Goal: Transaction & Acquisition: Book appointment/travel/reservation

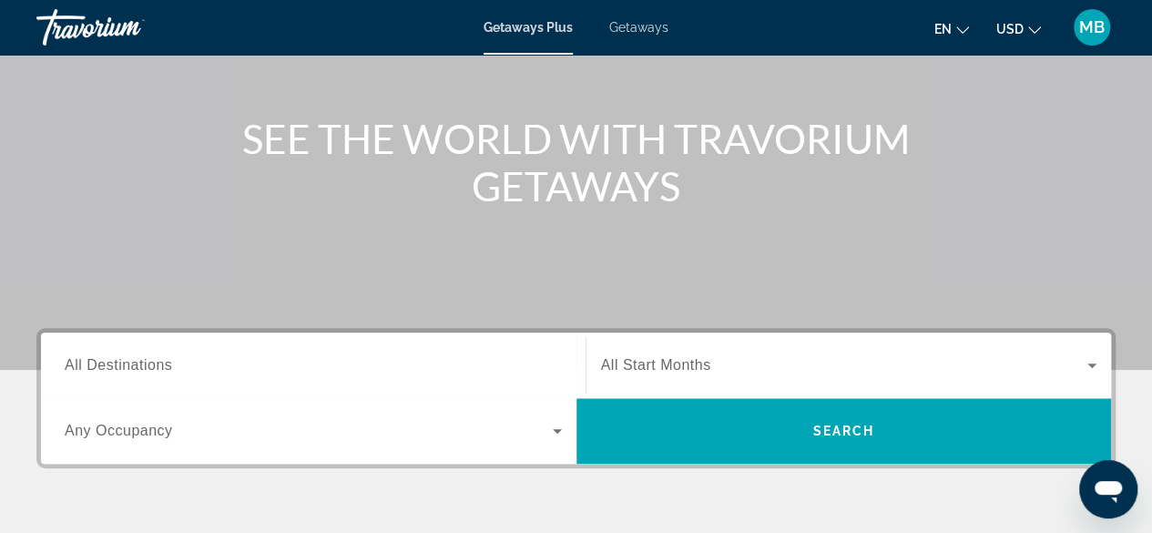
scroll to position [182, 0]
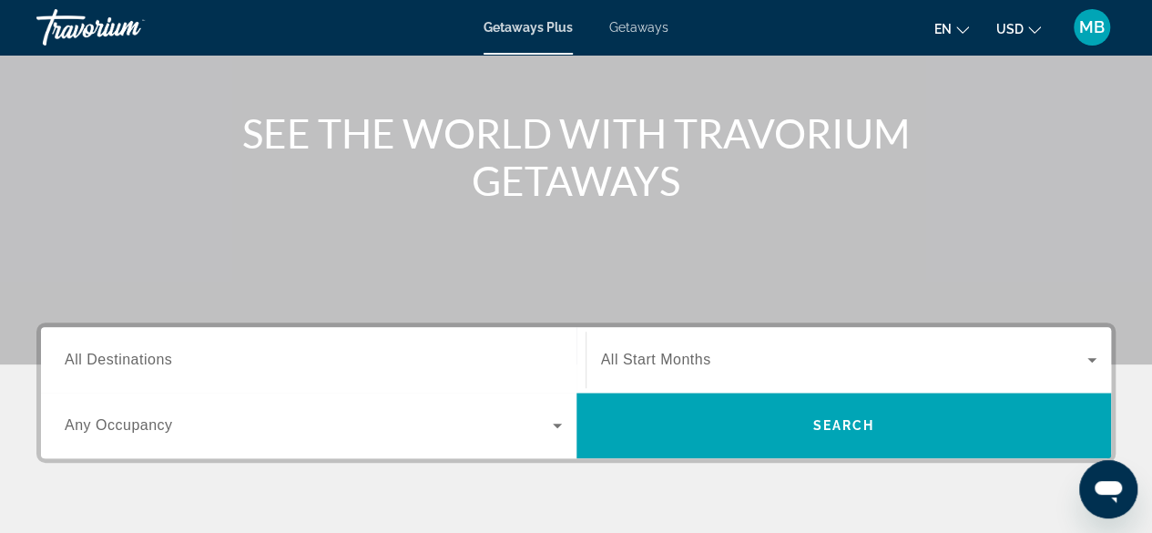
click at [679, 263] on div "Main content" at bounding box center [576, 91] width 1152 height 547
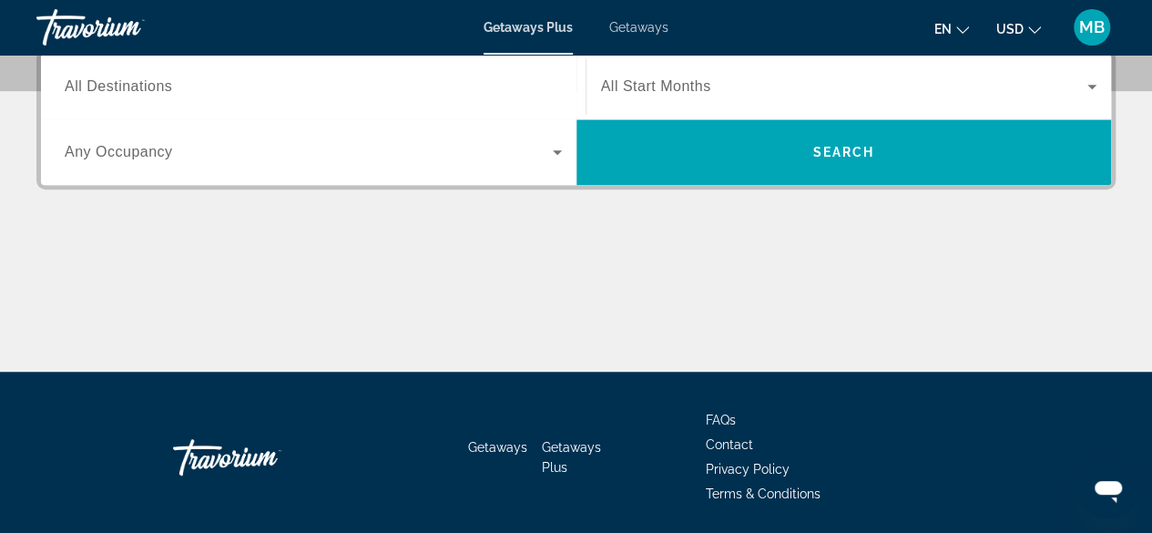
scroll to position [273, 0]
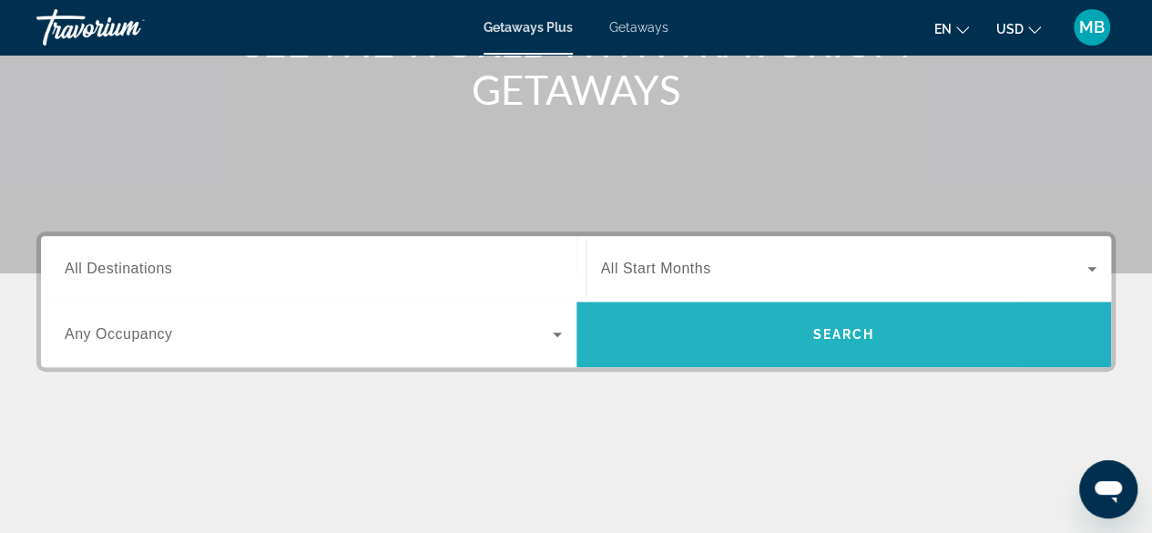
click at [718, 332] on span "Search widget" at bounding box center [845, 334] width 536 height 44
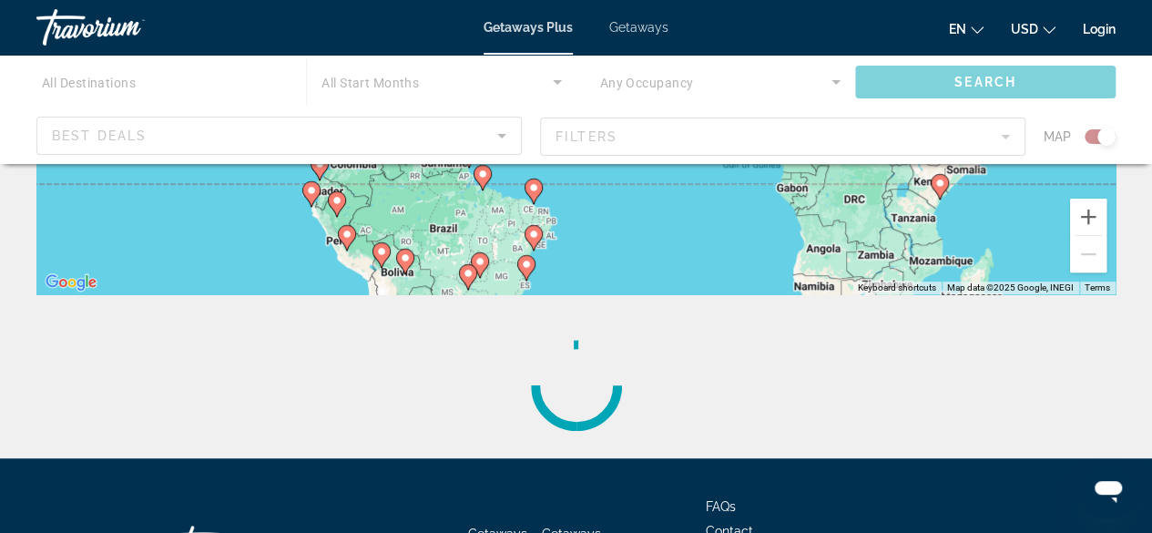
scroll to position [455, 0]
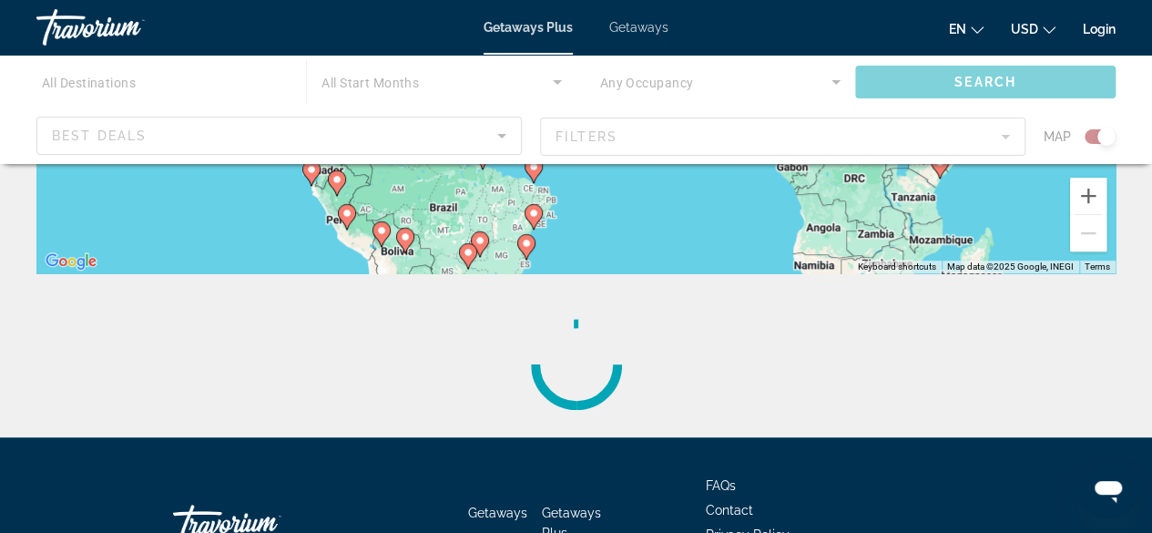
click at [636, 21] on span "Getaways" at bounding box center [638, 27] width 59 height 15
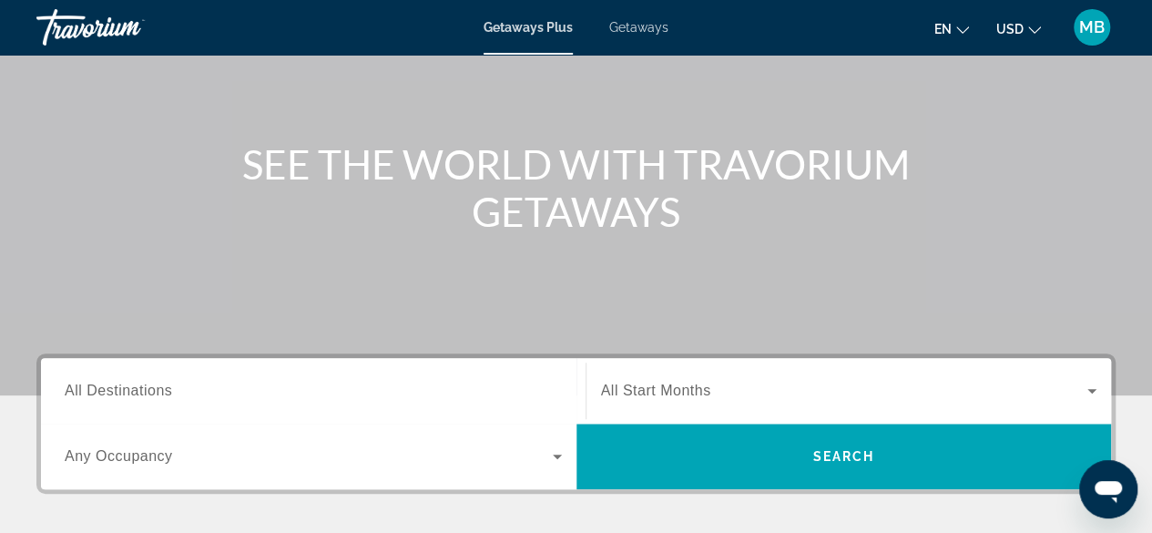
scroll to position [182, 0]
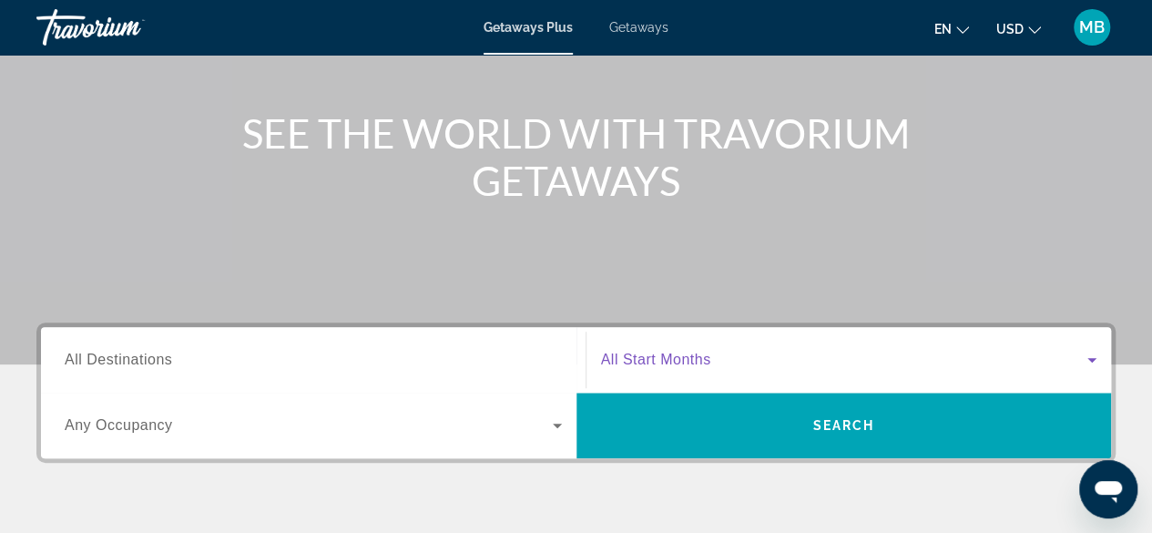
click at [1090, 353] on icon "Search widget" at bounding box center [1092, 360] width 22 height 22
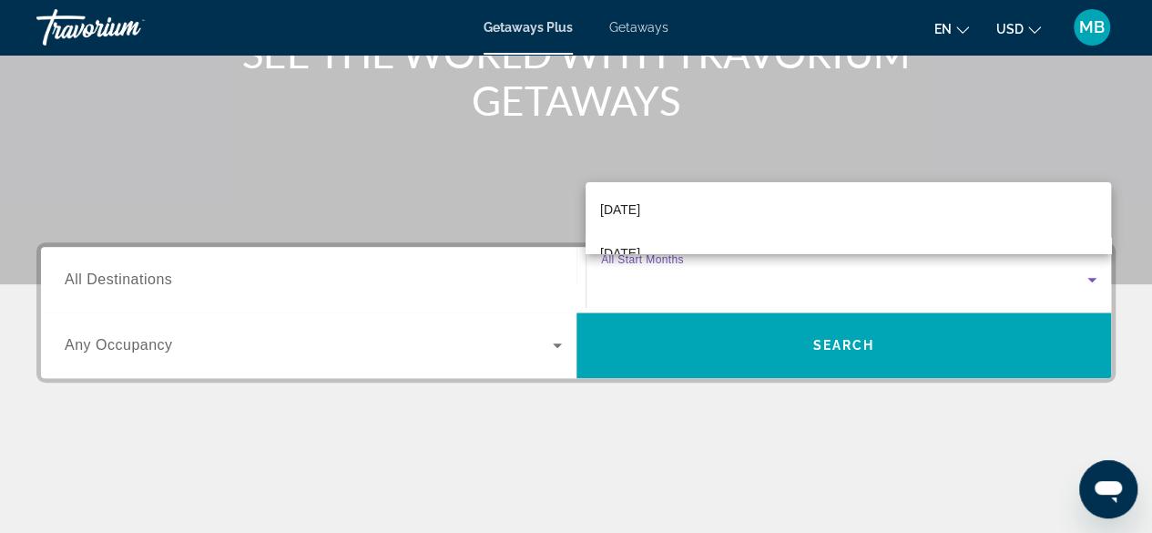
scroll to position [91, 0]
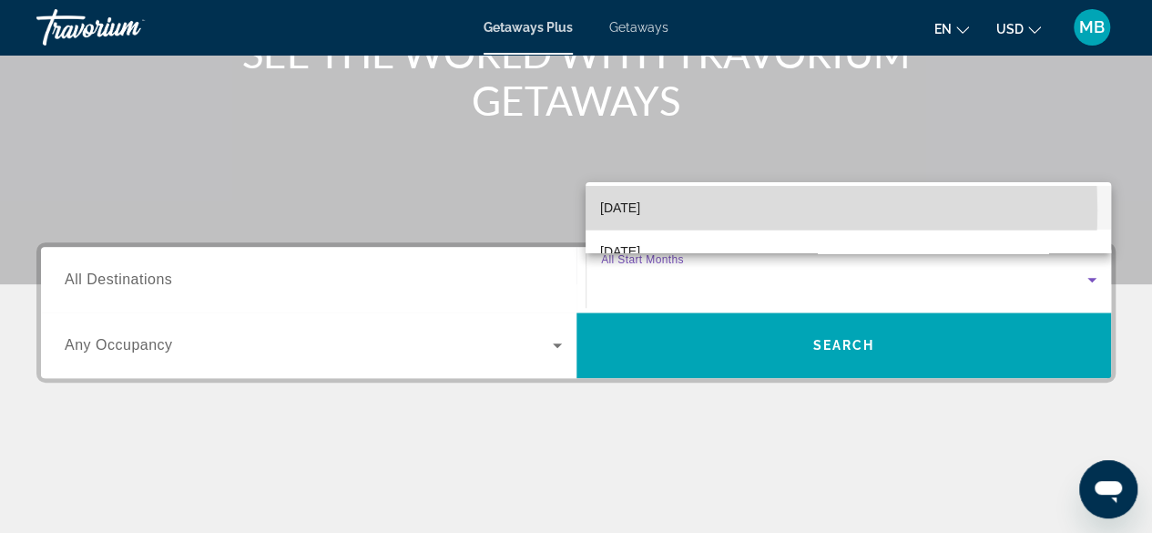
click at [640, 209] on span "[DATE]" at bounding box center [620, 208] width 40 height 22
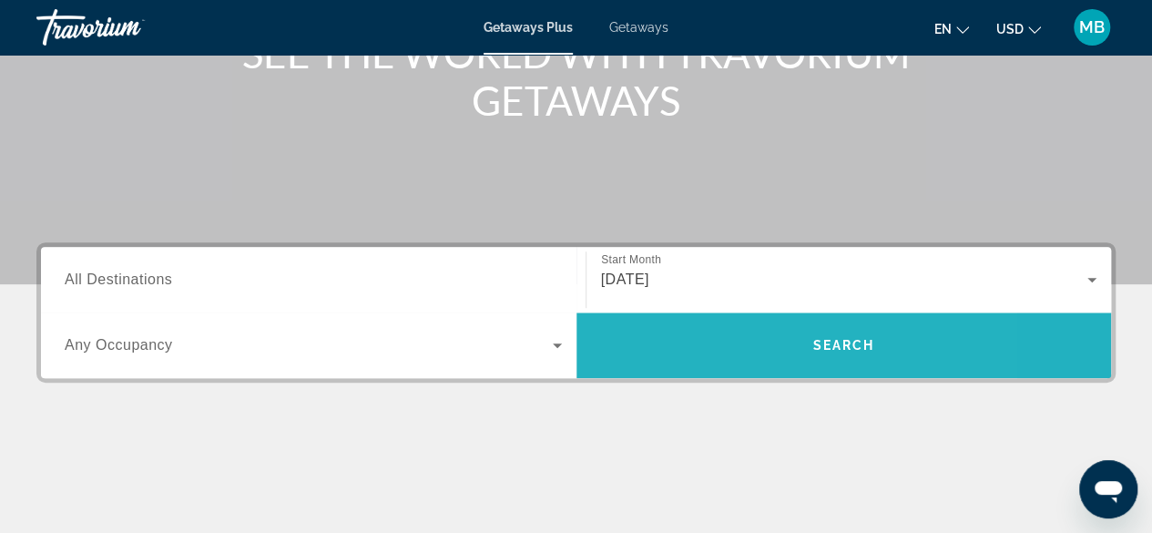
click at [718, 338] on span "Search widget" at bounding box center [845, 345] width 536 height 44
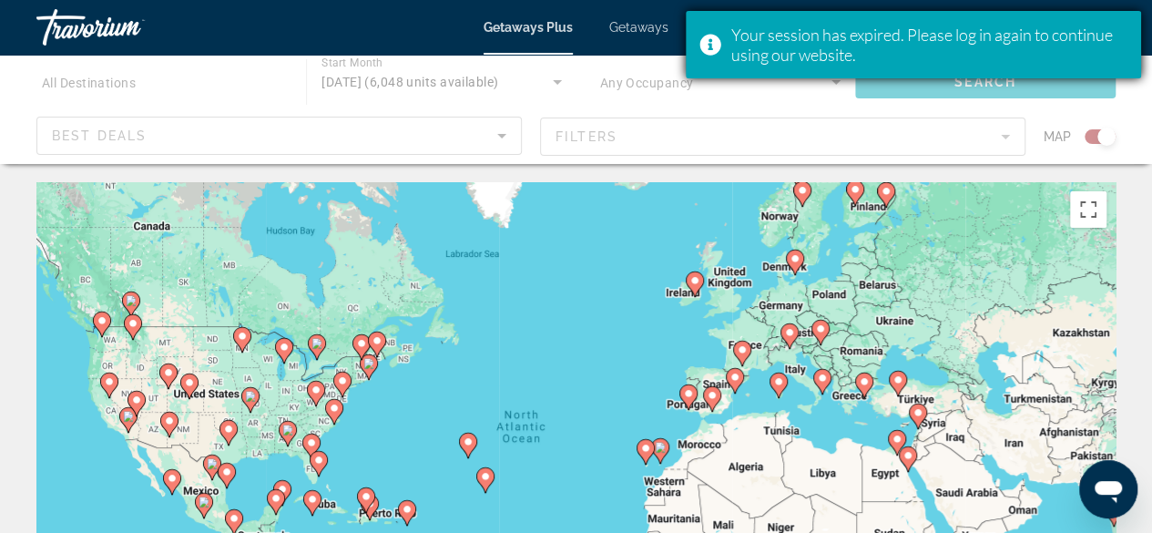
click at [700, 41] on div "Your session has expired. Please log in again to continue using our website." at bounding box center [913, 44] width 455 height 67
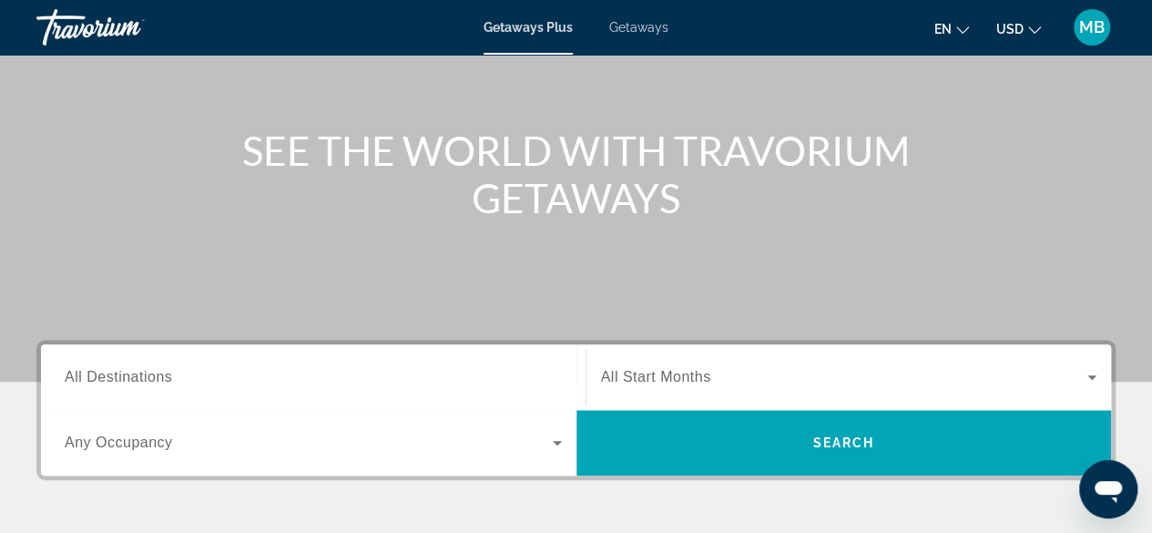
scroll to position [182, 0]
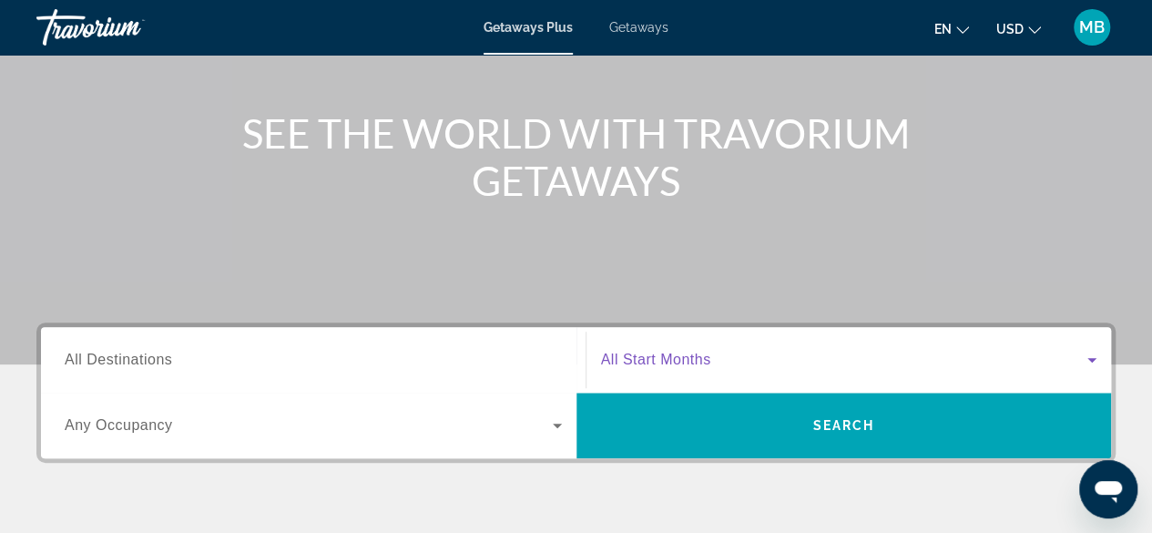
click at [1086, 356] on icon "Search widget" at bounding box center [1092, 360] width 22 height 22
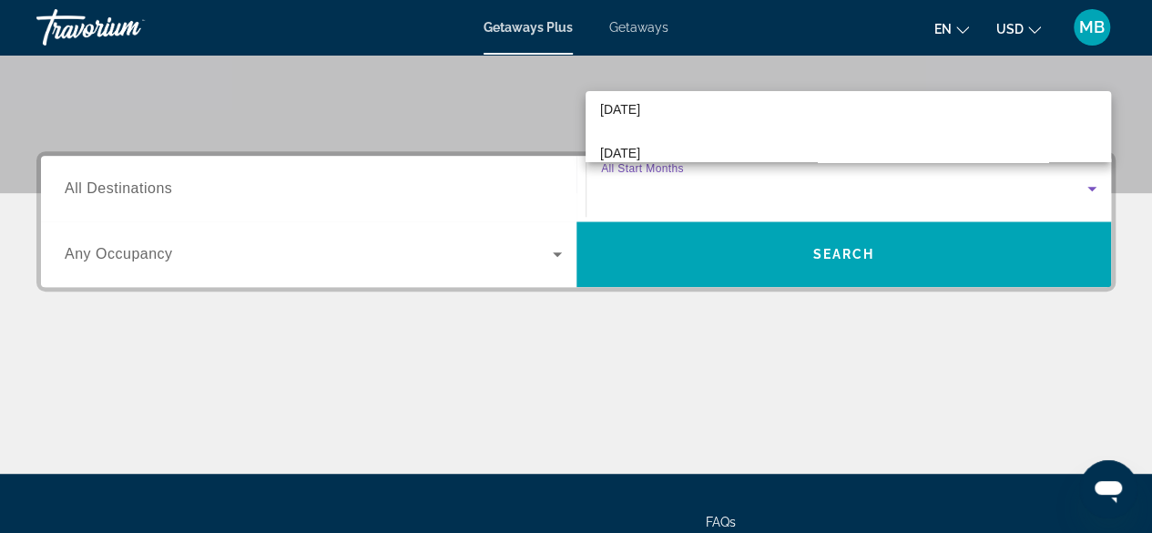
scroll to position [73, 0]
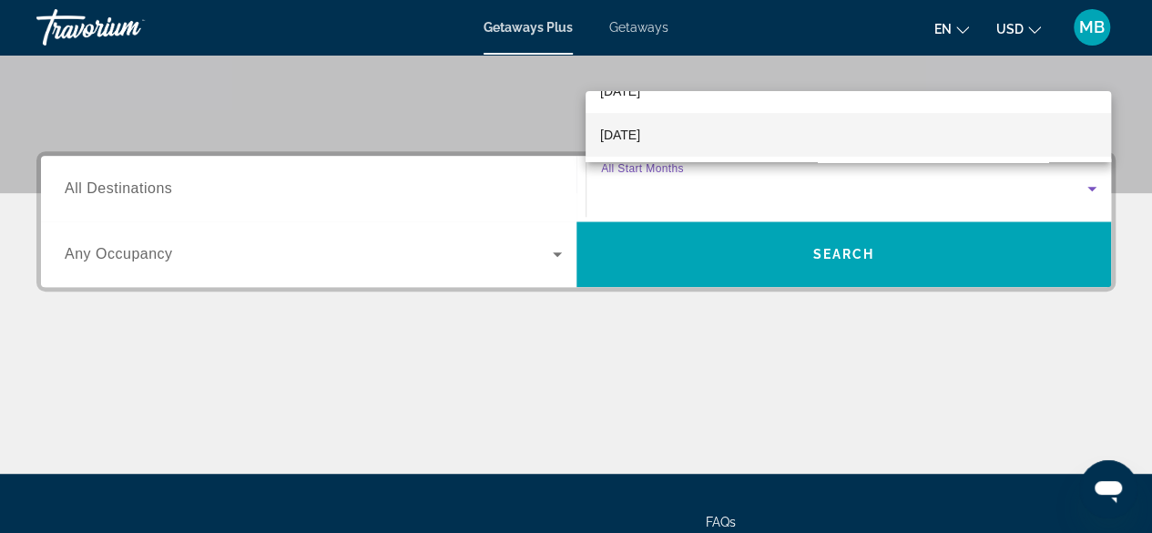
click at [687, 135] on mat-option "[DATE]" at bounding box center [849, 135] width 526 height 44
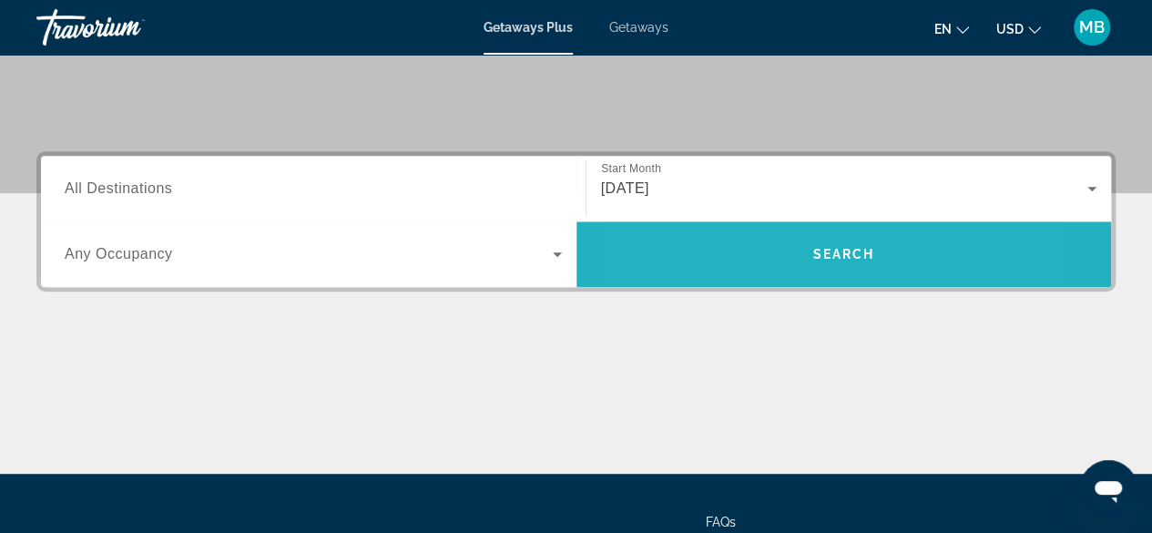
click at [743, 240] on span "Search widget" at bounding box center [845, 254] width 536 height 44
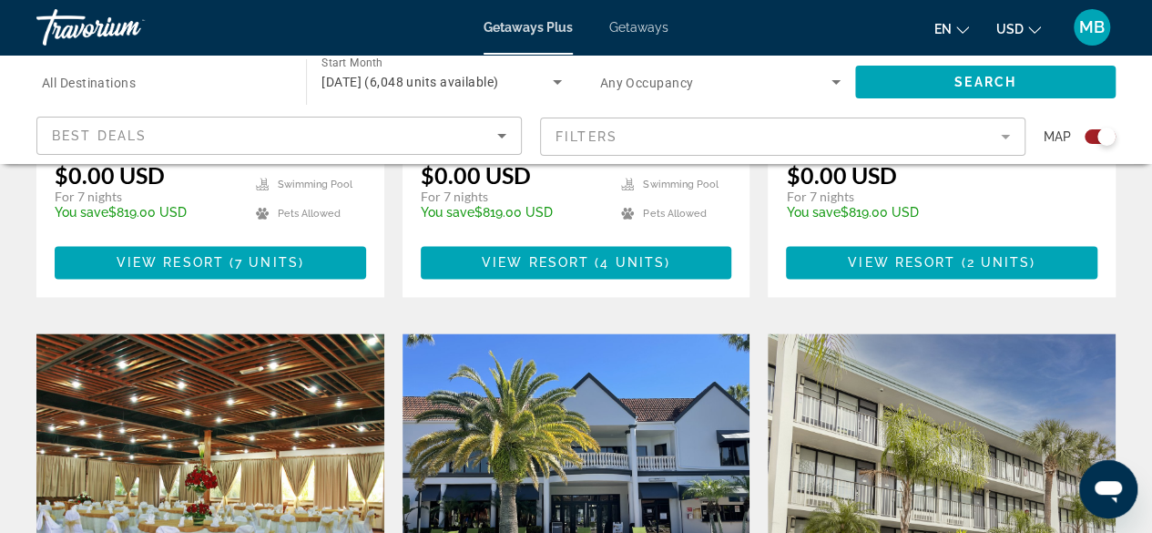
scroll to position [1075, 0]
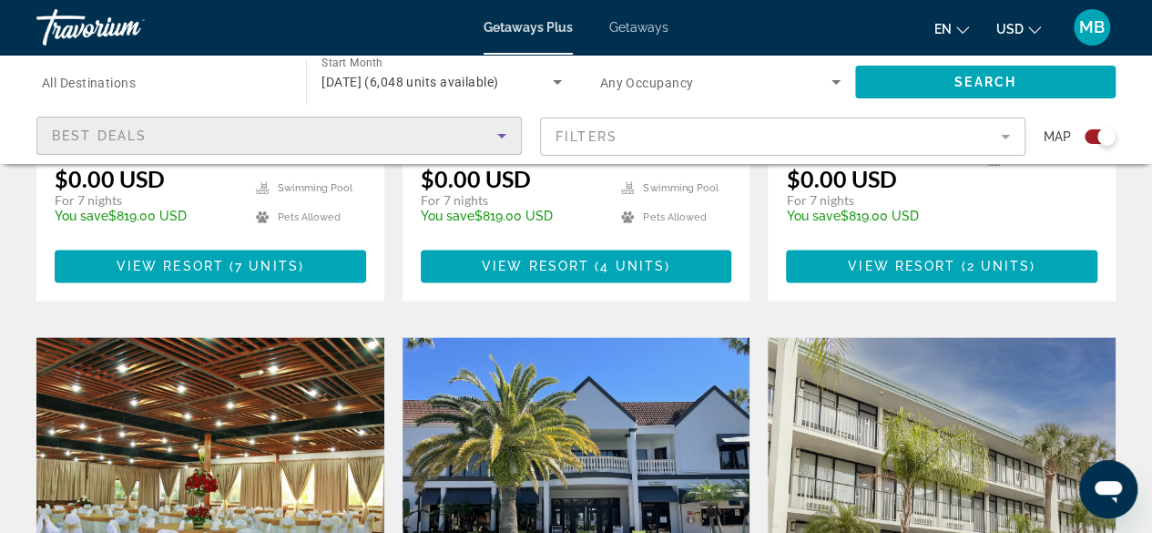
click at [503, 134] on icon "Sort by" at bounding box center [501, 136] width 9 height 5
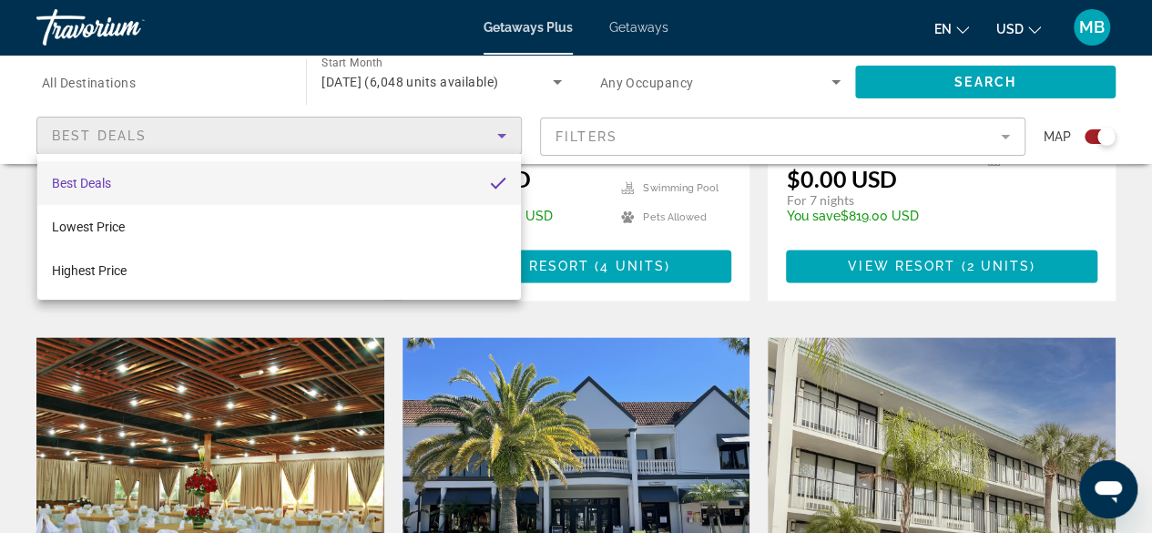
click at [503, 134] on div at bounding box center [576, 266] width 1152 height 533
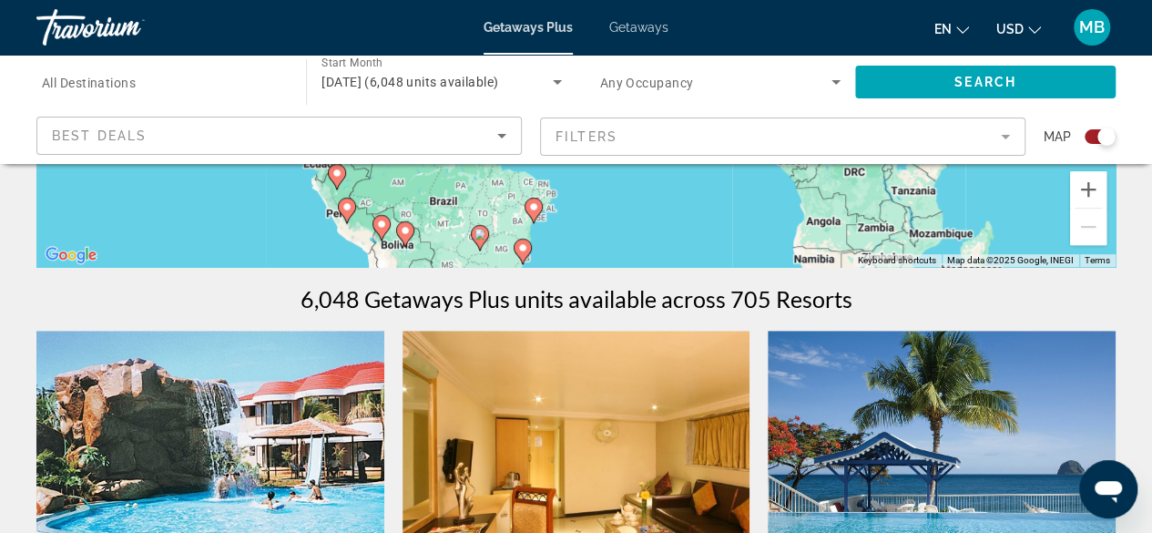
scroll to position [410, 0]
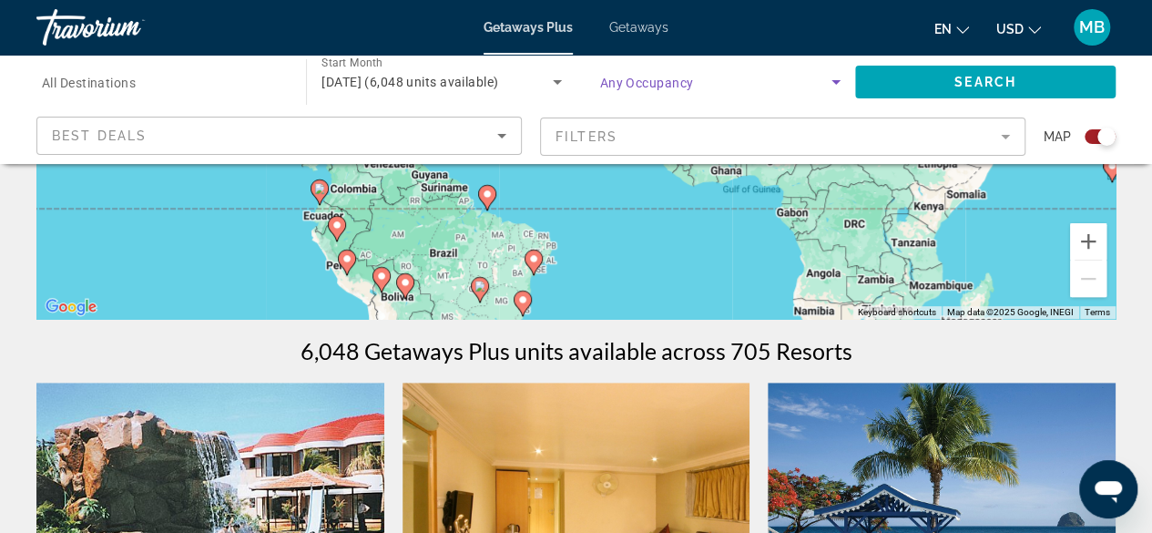
click at [834, 78] on icon "Search widget" at bounding box center [836, 82] width 22 height 22
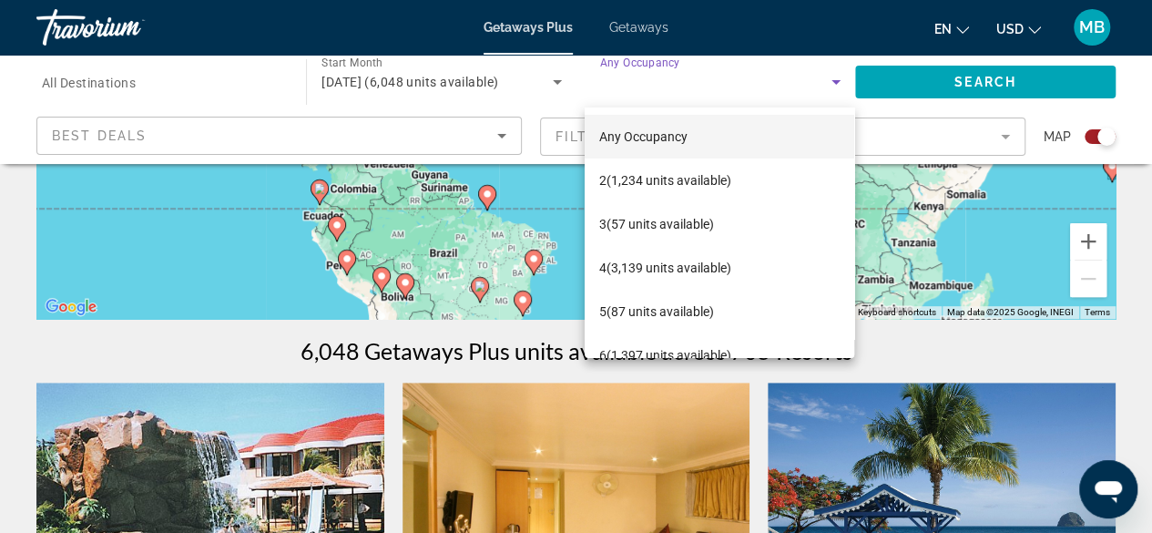
click at [930, 337] on div at bounding box center [576, 266] width 1152 height 533
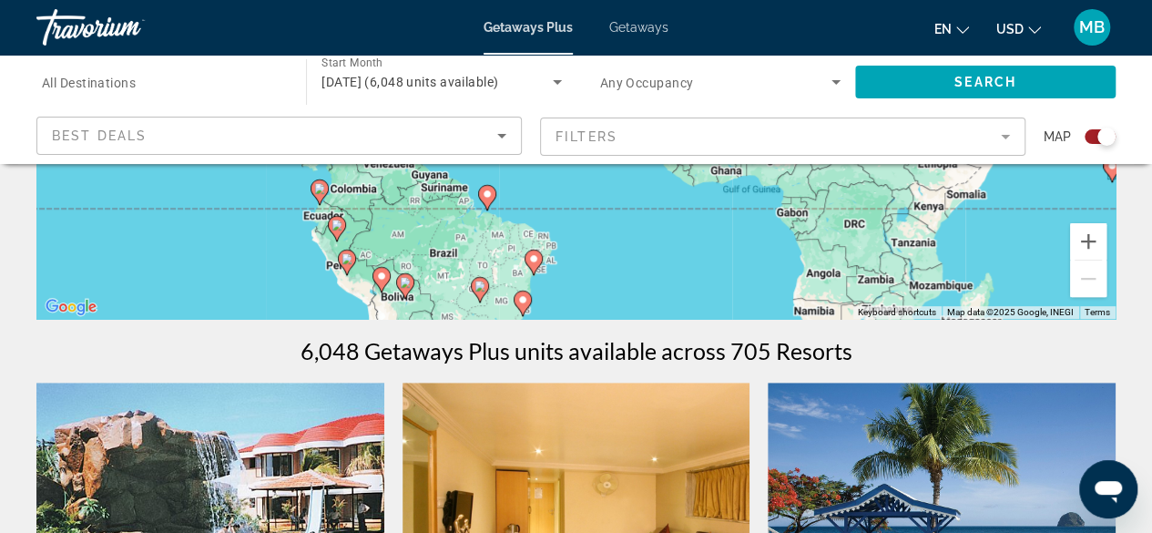
click at [1009, 134] on mat-form-field "Filters" at bounding box center [782, 137] width 485 height 38
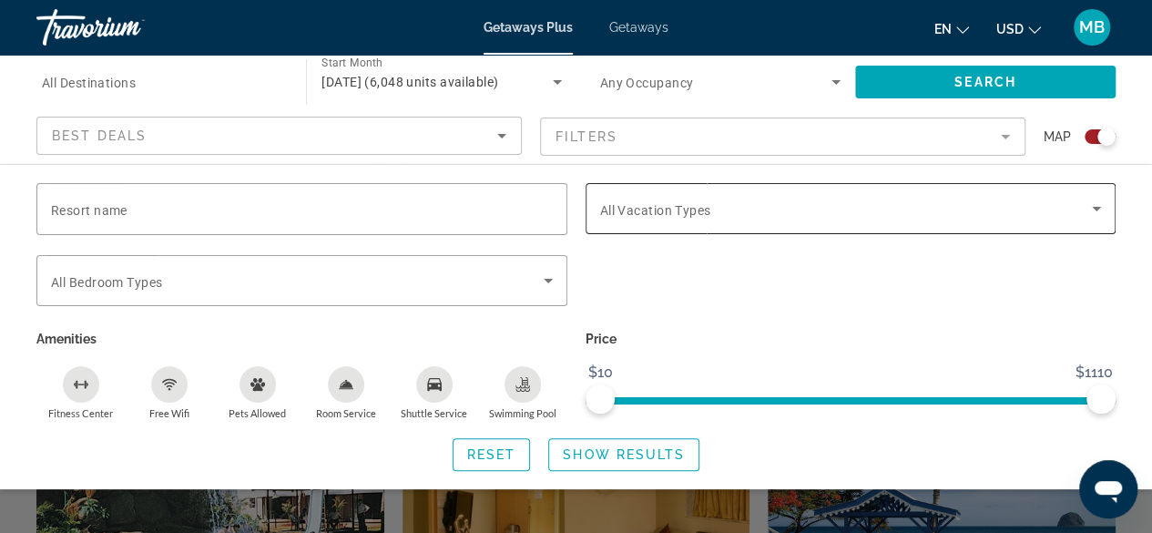
click at [709, 206] on span "All Vacation Types" at bounding box center [655, 210] width 111 height 15
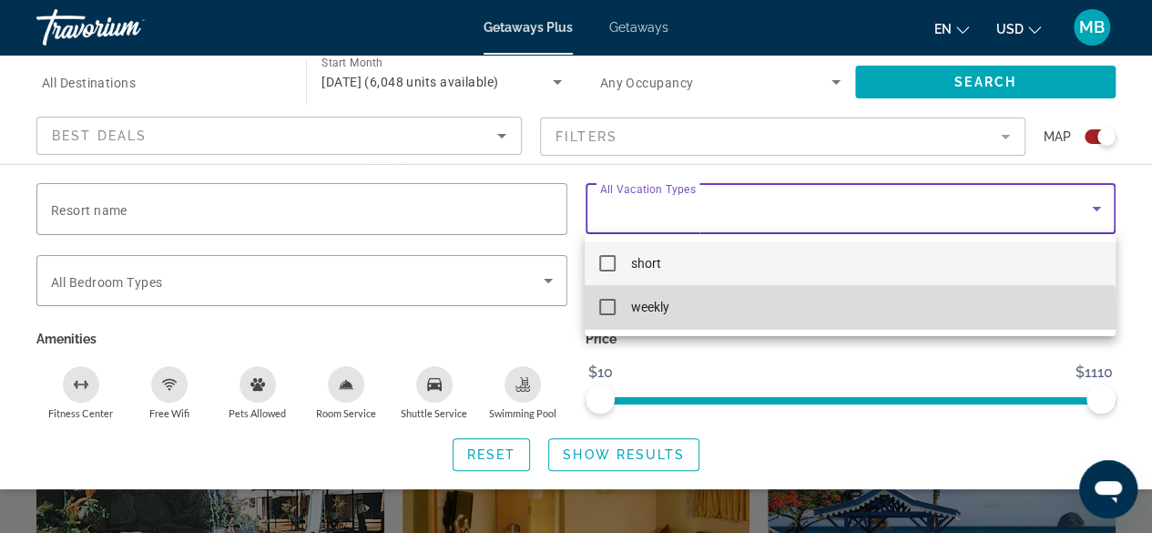
click at [670, 311] on mat-option "weekly" at bounding box center [850, 307] width 530 height 44
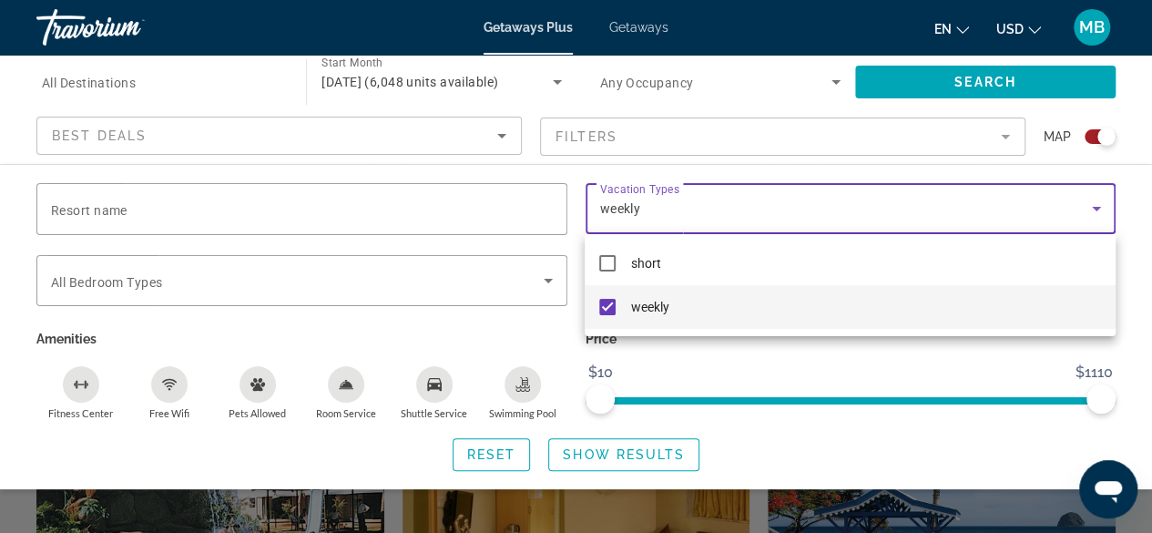
click at [398, 197] on div at bounding box center [576, 266] width 1152 height 533
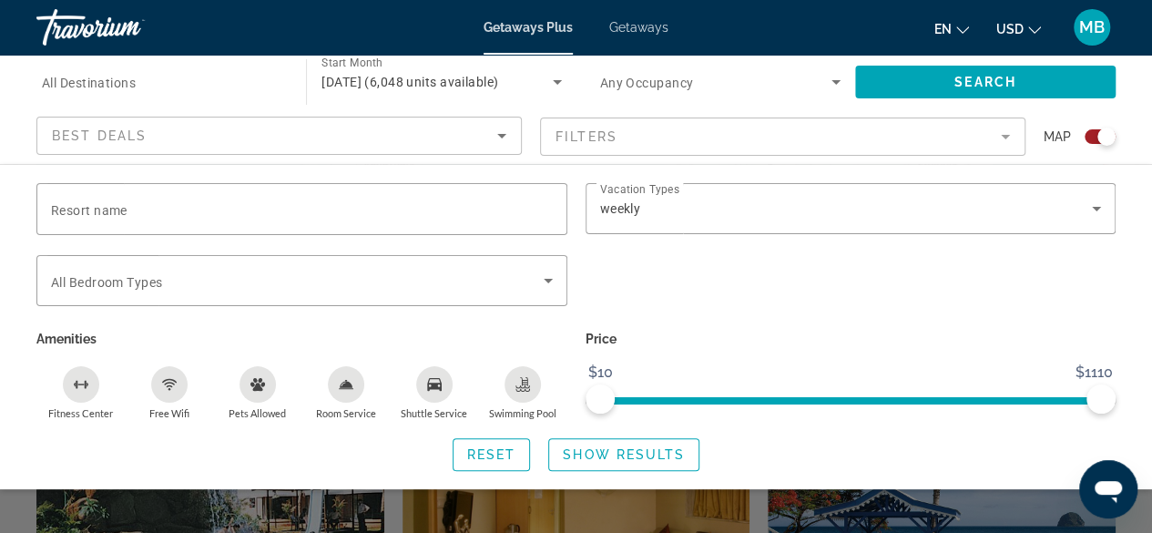
click at [181, 382] on div "Free Wifi" at bounding box center [169, 384] width 36 height 36
click at [585, 459] on span "Show Results" at bounding box center [624, 454] width 122 height 15
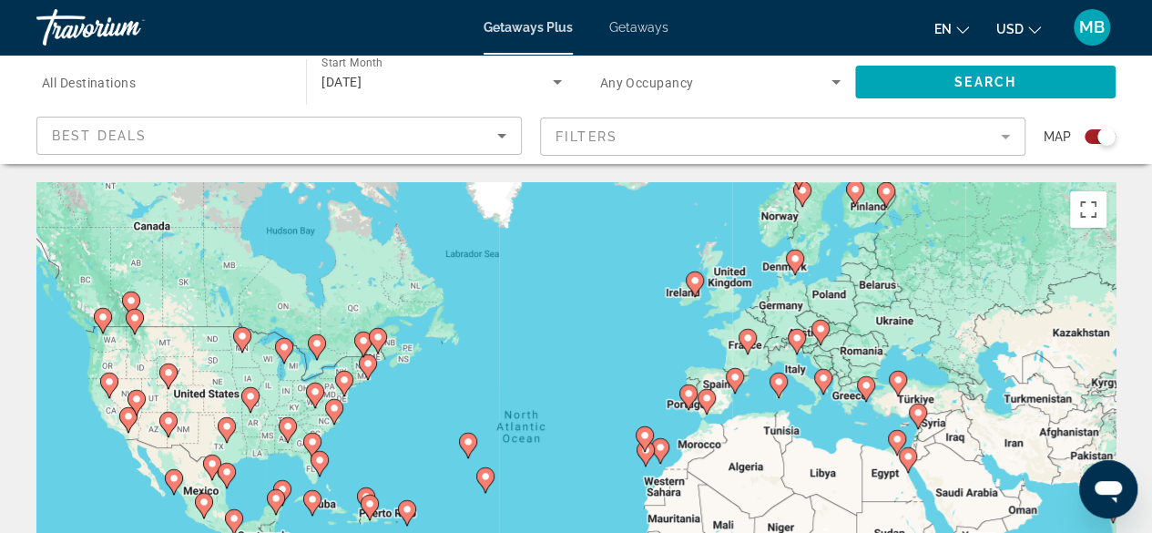
click at [1012, 130] on mat-form-field "Filters" at bounding box center [782, 137] width 485 height 38
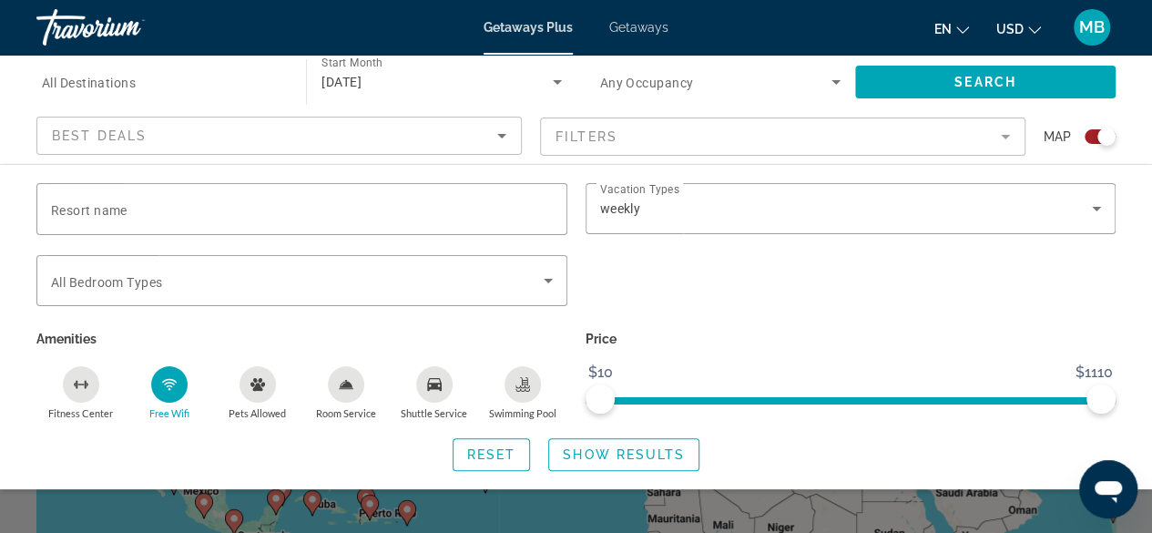
click at [164, 398] on div "Free Wifi" at bounding box center [169, 384] width 36 height 36
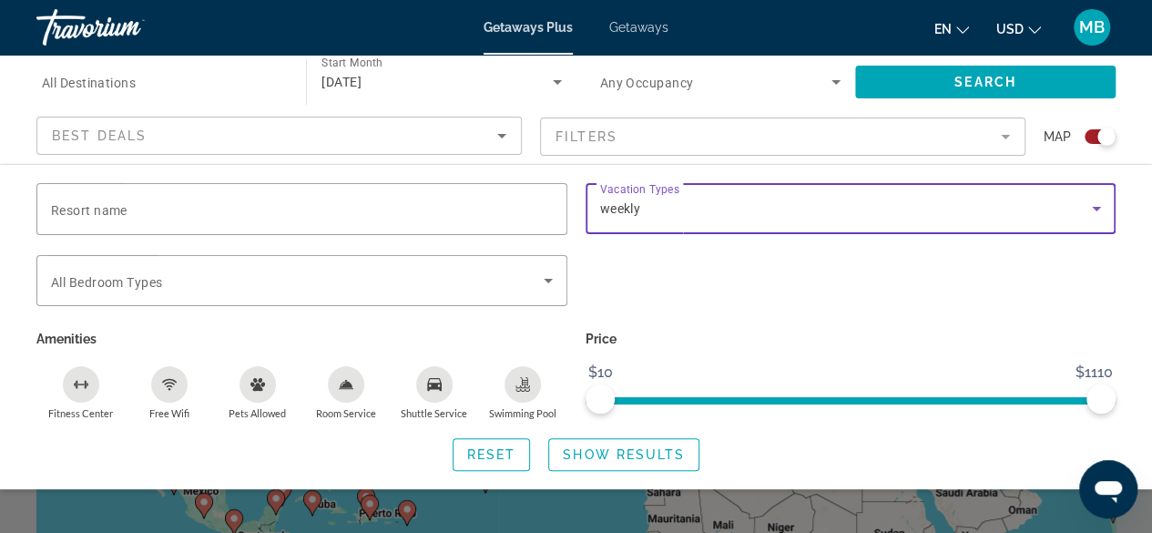
click at [1096, 207] on icon "Search widget" at bounding box center [1096, 209] width 9 height 5
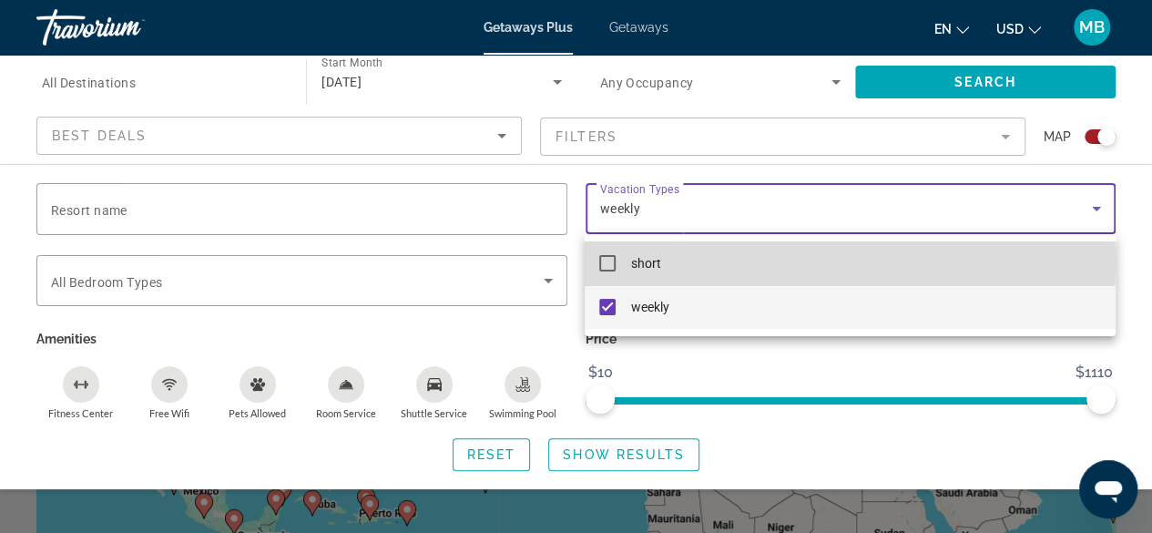
click at [715, 261] on mat-option "short" at bounding box center [850, 263] width 530 height 44
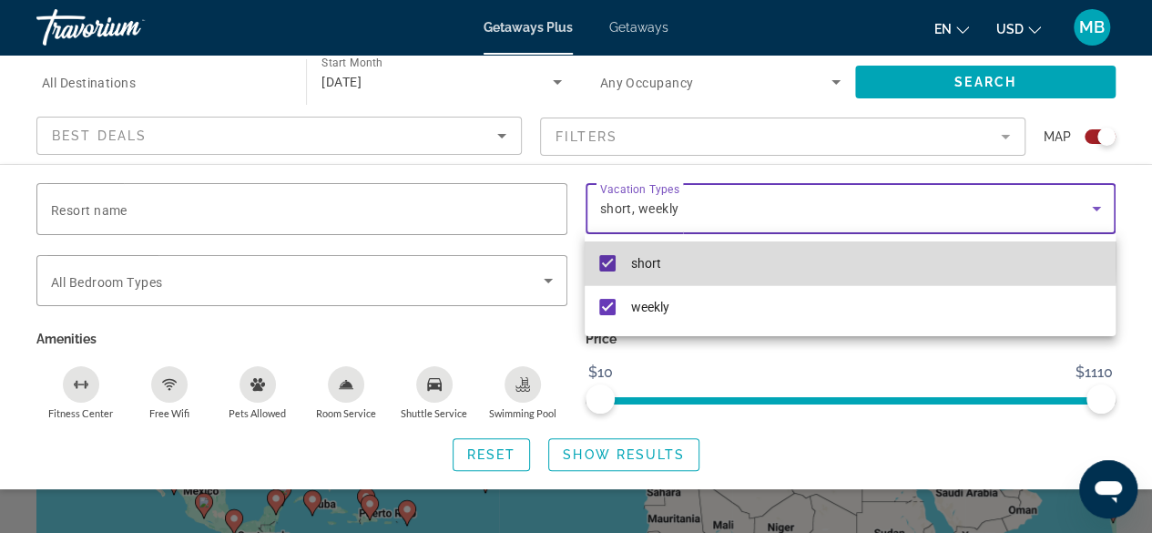
click at [610, 256] on mat-pseudo-checkbox at bounding box center [607, 263] width 16 height 16
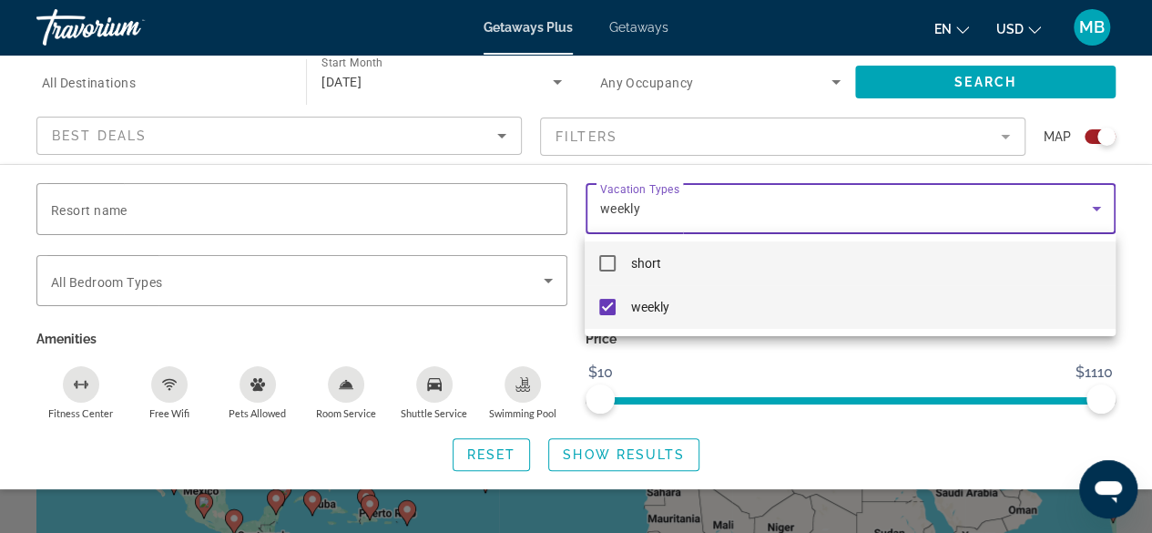
click at [605, 305] on mat-pseudo-checkbox at bounding box center [607, 307] width 16 height 16
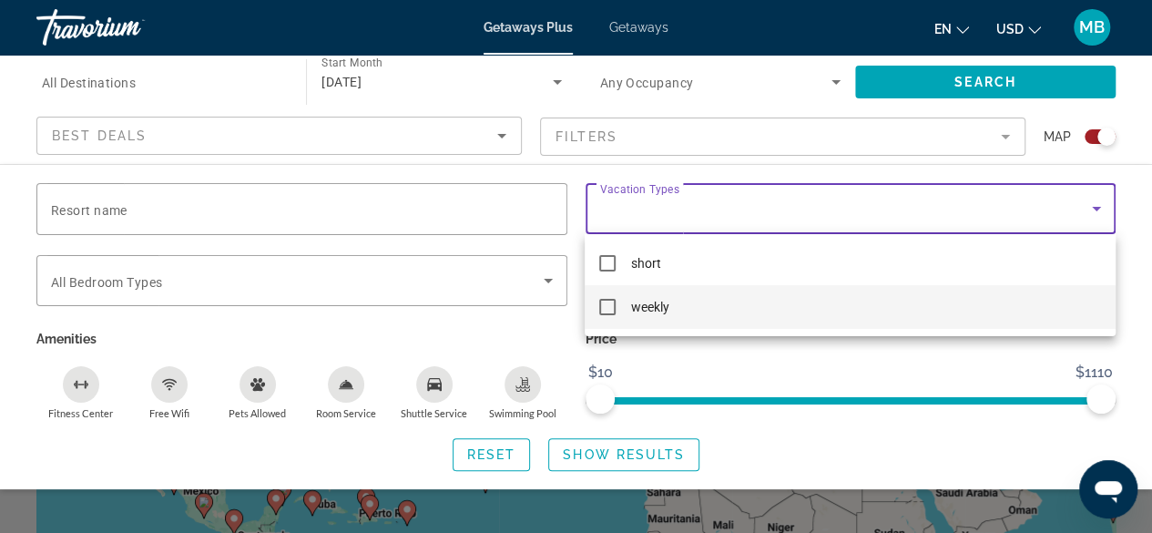
click at [621, 449] on div at bounding box center [576, 266] width 1152 height 533
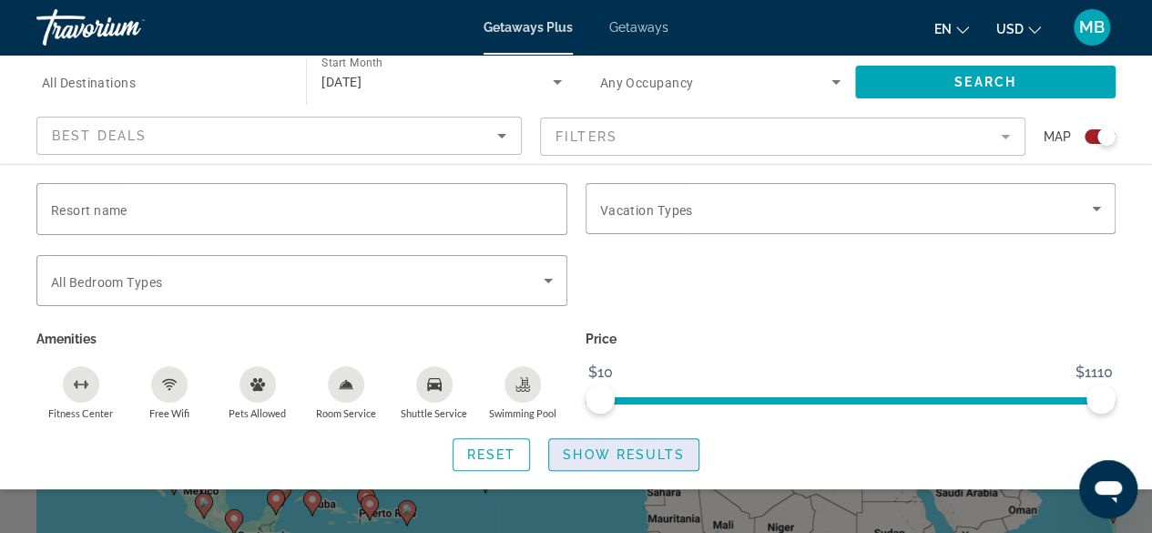
click at [655, 453] on span "Show Results" at bounding box center [624, 454] width 122 height 15
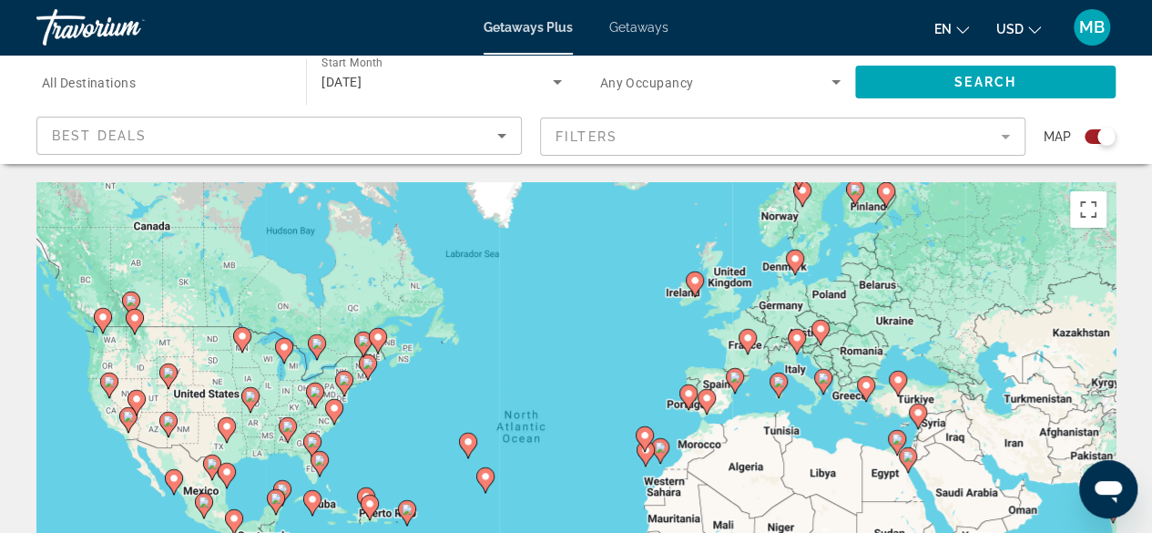
click at [835, 72] on icon "Search widget" at bounding box center [836, 82] width 22 height 22
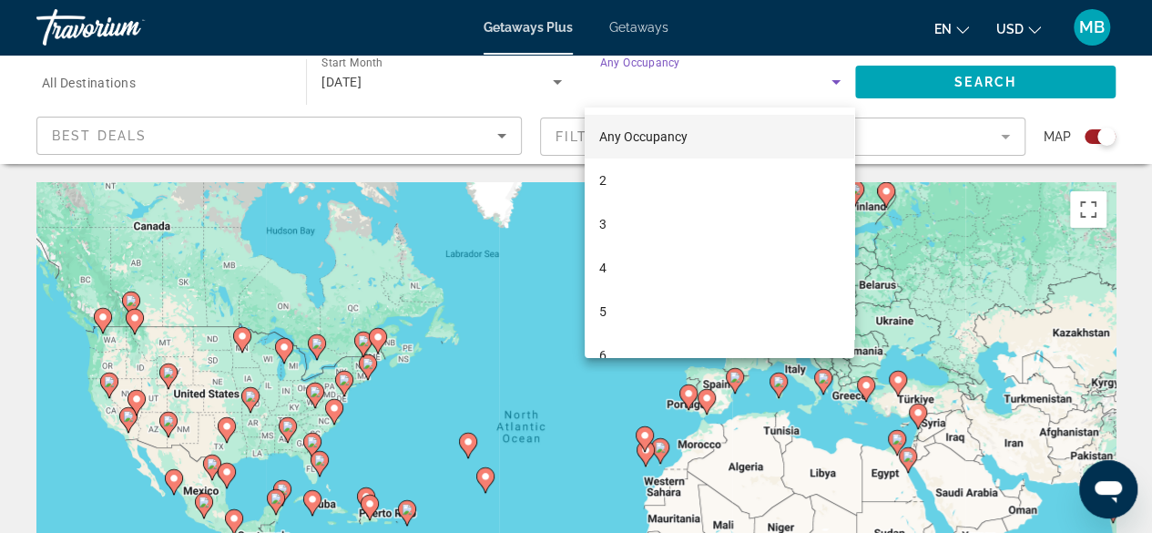
click at [835, 72] on div at bounding box center [576, 266] width 1152 height 533
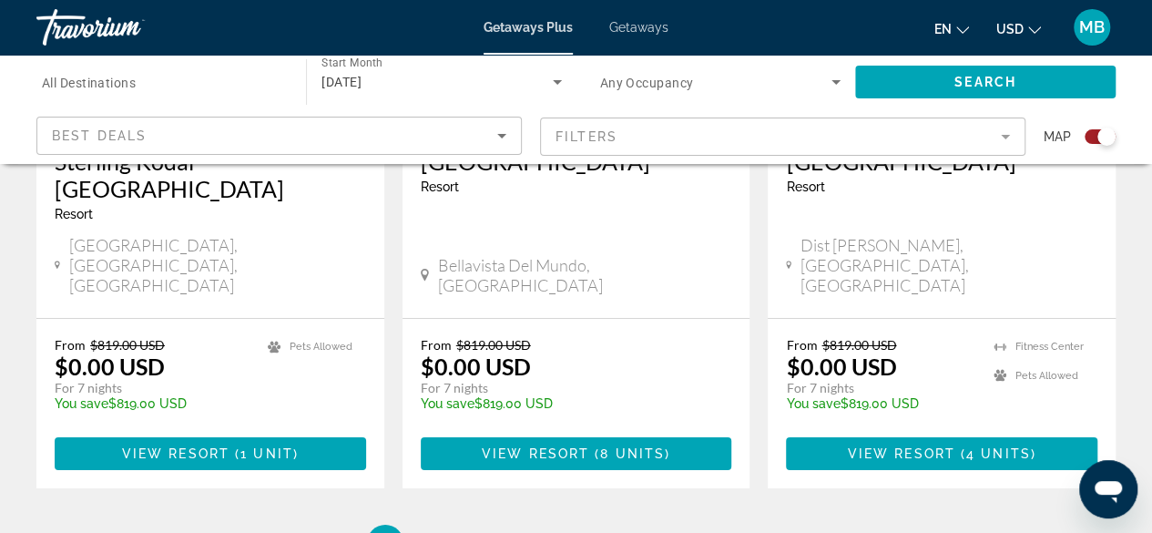
scroll to position [2965, 0]
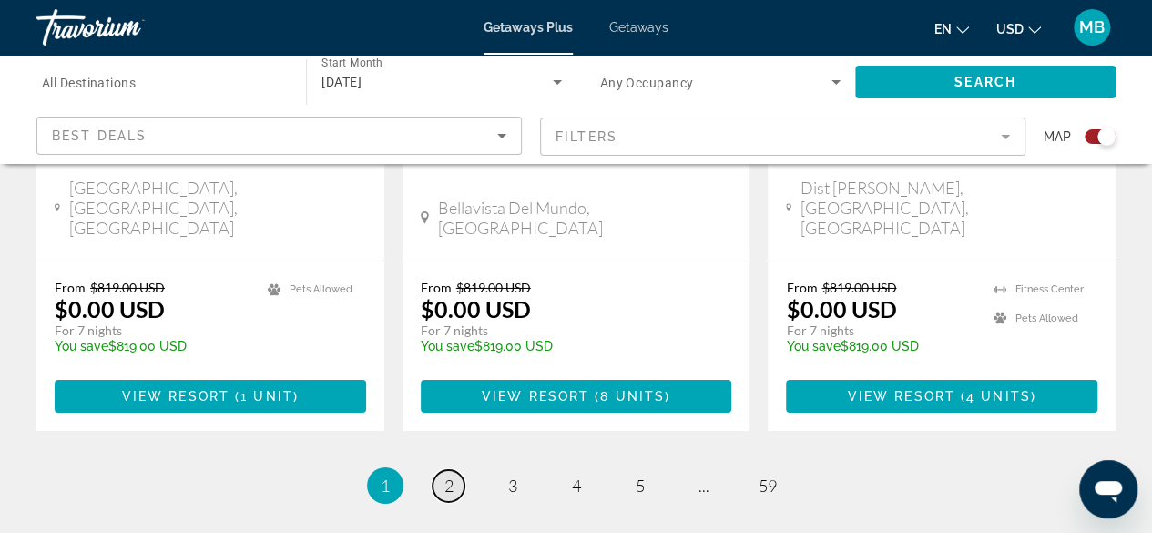
click at [448, 470] on link "page 2" at bounding box center [449, 486] width 32 height 32
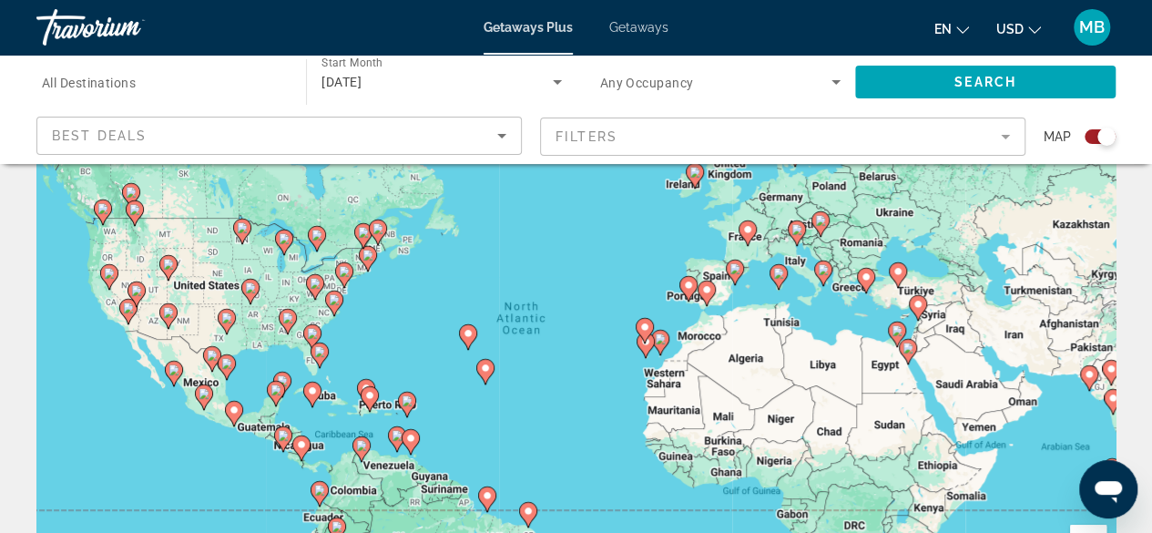
scroll to position [126, 0]
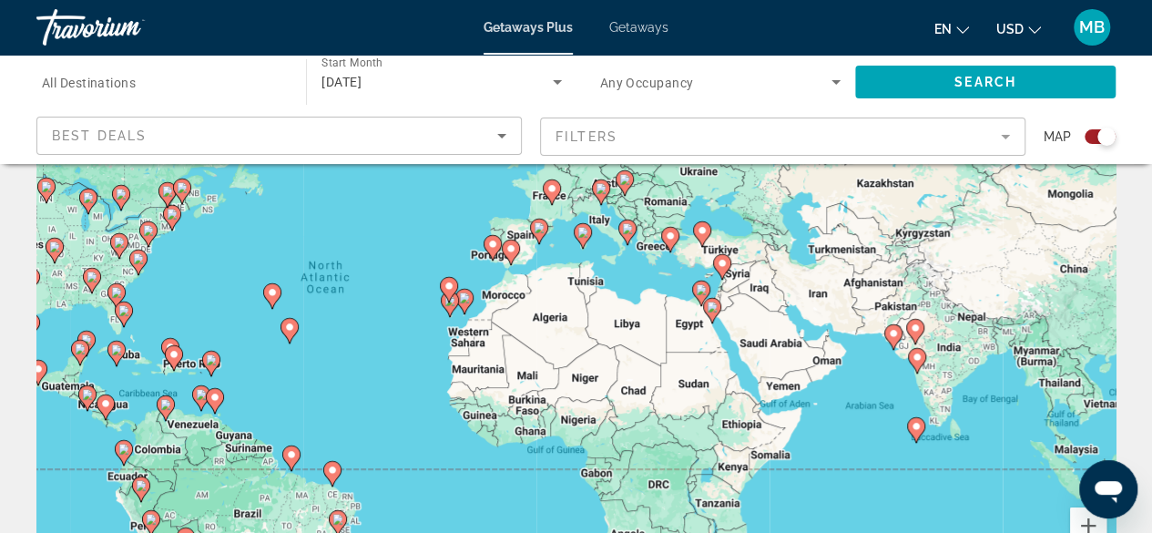
drag, startPoint x: 953, startPoint y: 403, endPoint x: 765, endPoint y: 380, distance: 189.0
click at [765, 380] on div "To activate drag with keyboard, press Alt + Enter. Once in keyboard drag state,…" at bounding box center [575, 329] width 1079 height 547
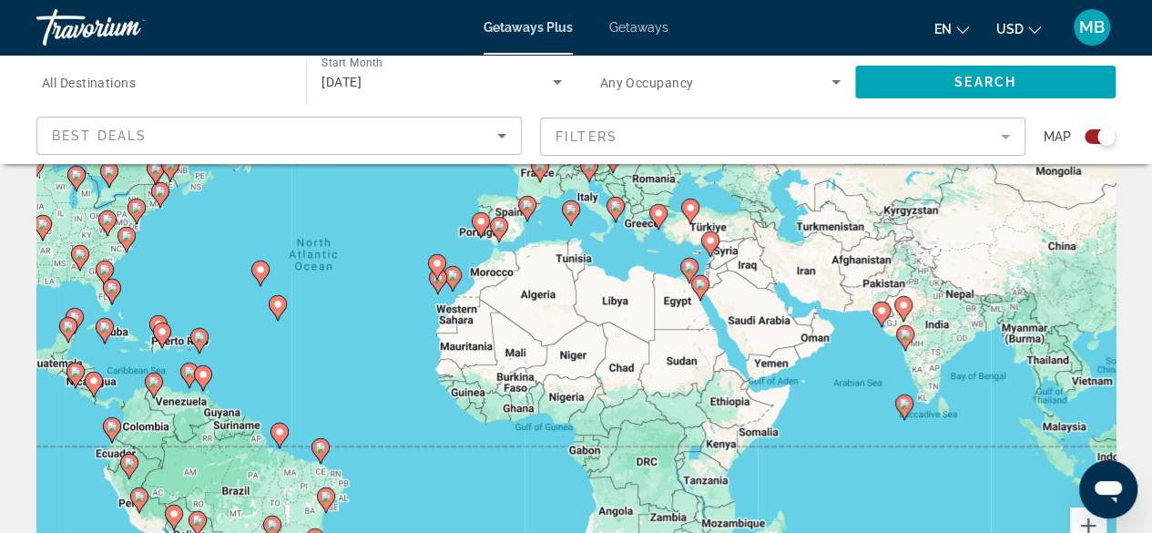
drag, startPoint x: 856, startPoint y: 456, endPoint x: 844, endPoint y: 434, distance: 24.9
click at [844, 434] on div "To activate drag with keyboard, press Alt + Enter. Once in keyboard drag state,…" at bounding box center [575, 329] width 1079 height 547
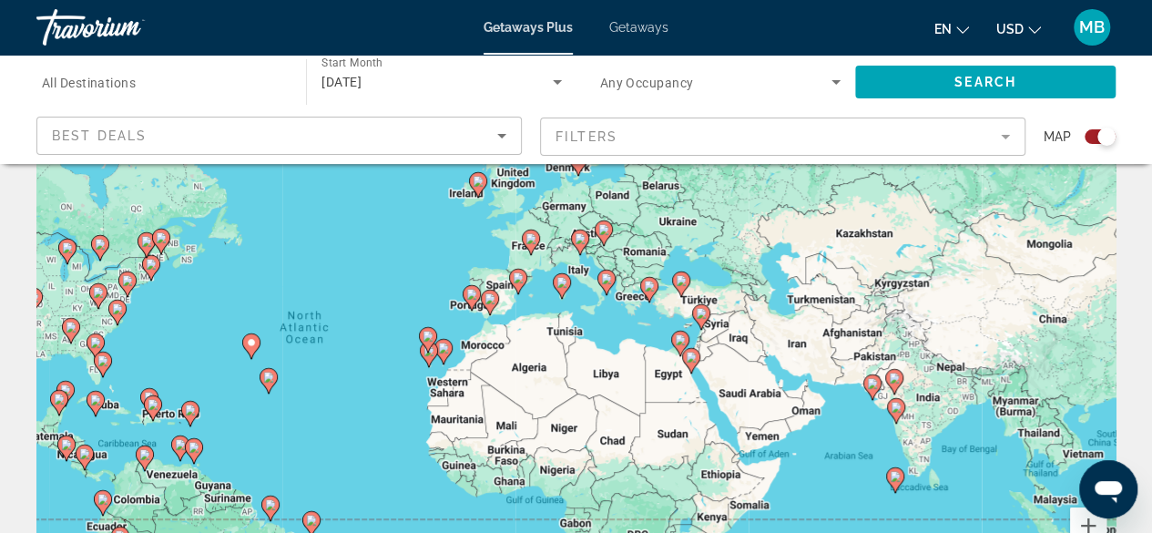
drag, startPoint x: 844, startPoint y: 434, endPoint x: 835, endPoint y: 507, distance: 73.4
click at [835, 507] on div "To activate drag with keyboard, press Alt + Enter. Once in keyboard drag state,…" at bounding box center [575, 329] width 1079 height 547
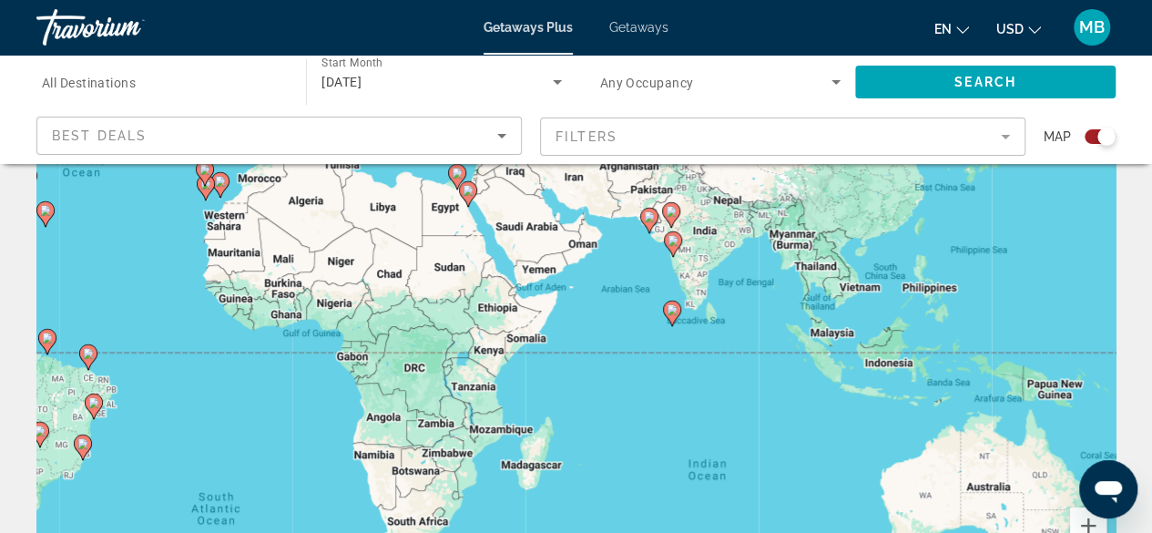
drag, startPoint x: 1047, startPoint y: 378, endPoint x: 822, endPoint y: 210, distance: 280.5
click at [822, 210] on div "To activate drag with keyboard, press Alt + Enter. Once in keyboard drag state,…" at bounding box center [575, 329] width 1079 height 547
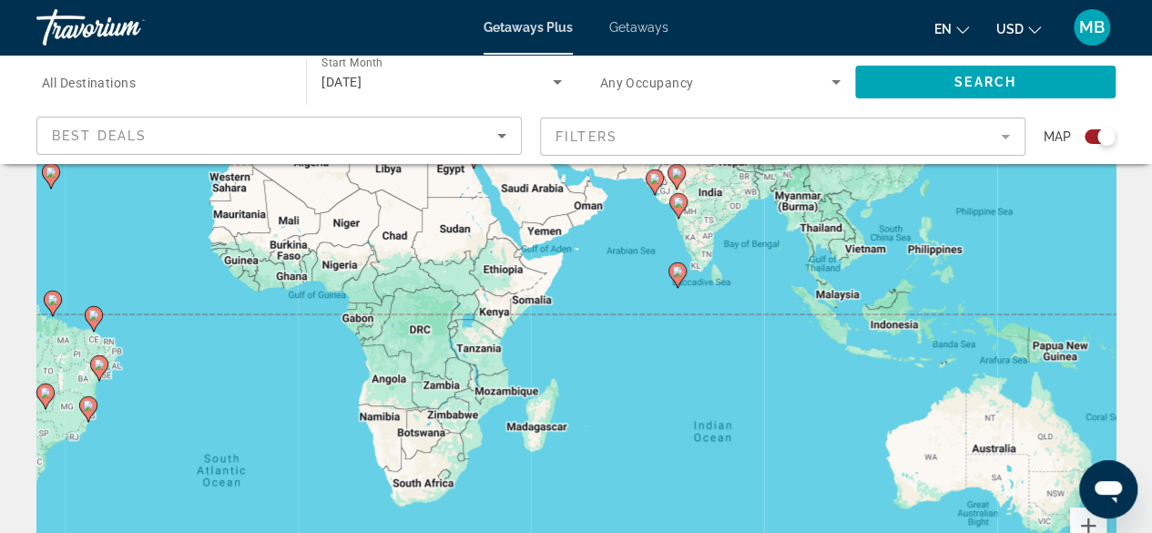
drag, startPoint x: 782, startPoint y: 496, endPoint x: 787, endPoint y: 456, distance: 40.4
click at [787, 456] on div "To activate drag with keyboard, press Alt + Enter. Once in keyboard drag state,…" at bounding box center [575, 329] width 1079 height 547
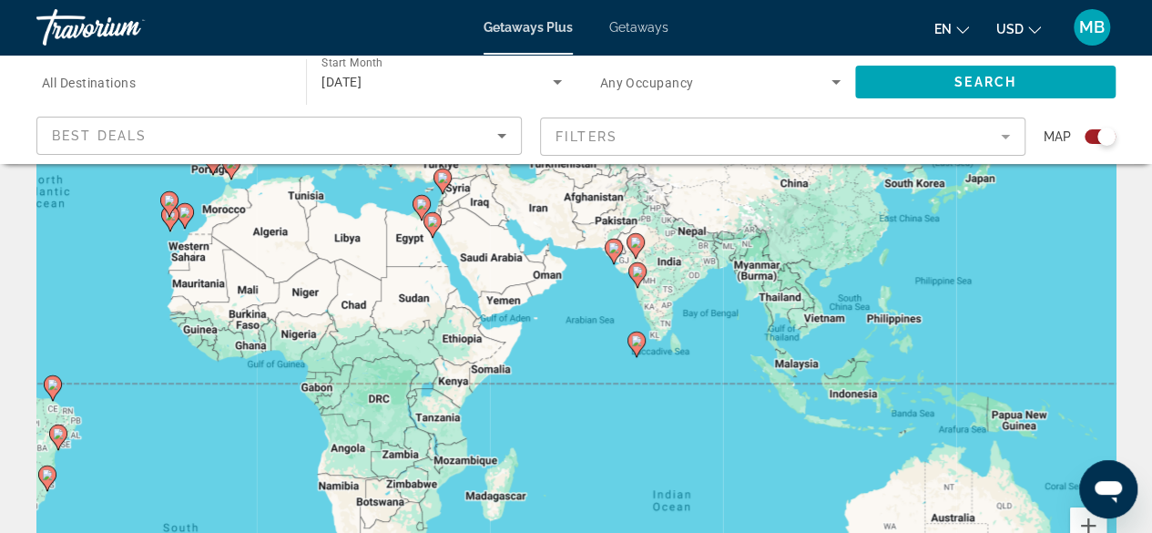
drag, startPoint x: 783, startPoint y: 322, endPoint x: 742, endPoint y: 395, distance: 84.4
click at [742, 395] on div "To activate drag with keyboard, press Alt + Enter. Once in keyboard drag state,…" at bounding box center [575, 329] width 1079 height 547
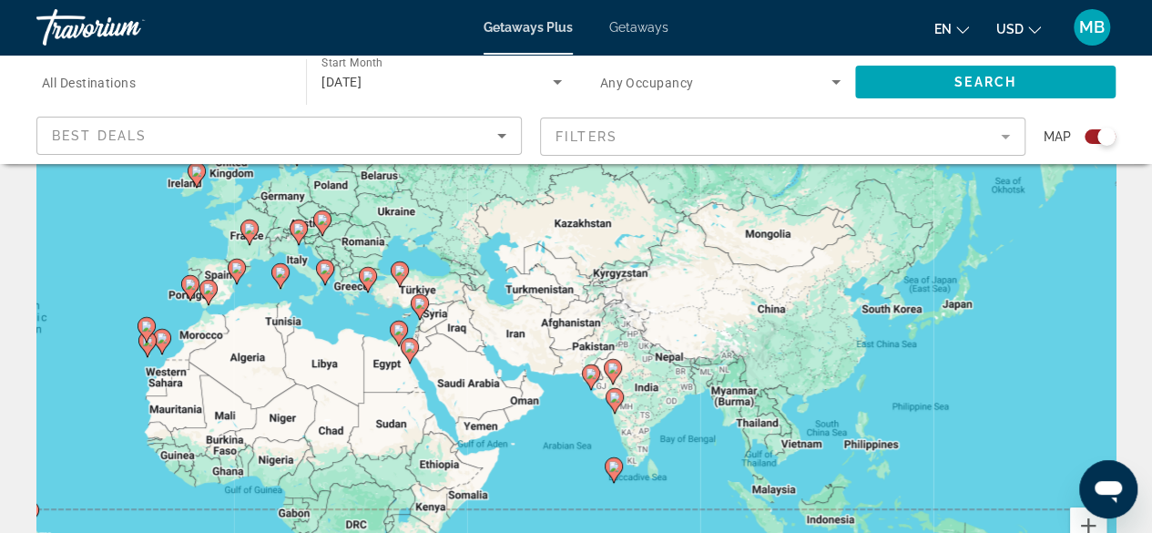
drag, startPoint x: 701, startPoint y: 294, endPoint x: 678, endPoint y: 422, distance: 129.7
click at [678, 422] on div "To activate drag with keyboard, press Alt + Enter. Once in keyboard drag state,…" at bounding box center [575, 329] width 1079 height 547
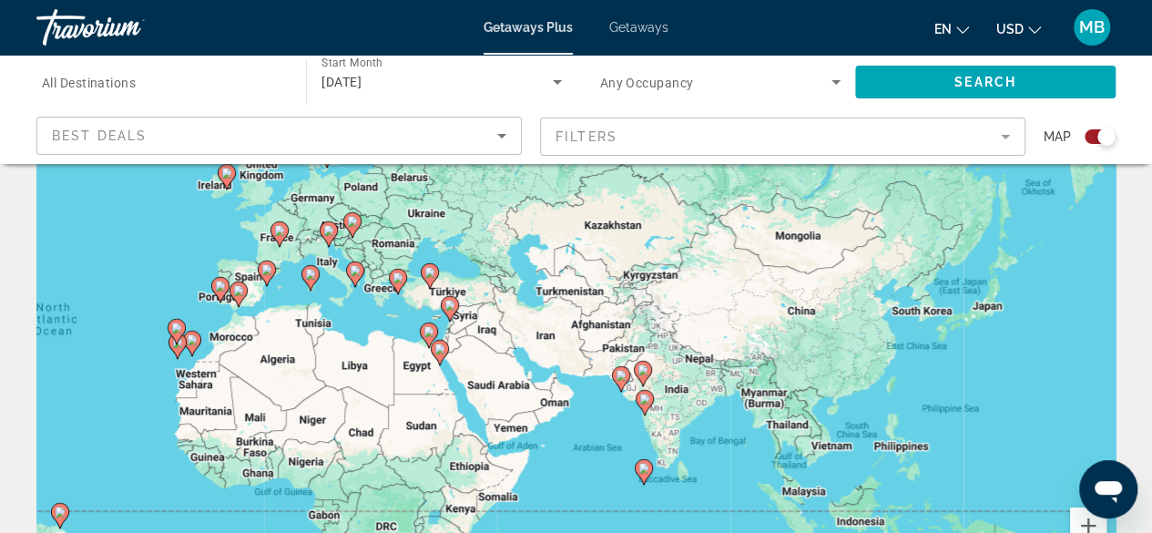
drag, startPoint x: 1032, startPoint y: 338, endPoint x: 1061, endPoint y: 340, distance: 29.2
click at [1061, 340] on div "To activate drag with keyboard, press Alt + Enter. Once in keyboard drag state,…" at bounding box center [575, 329] width 1079 height 547
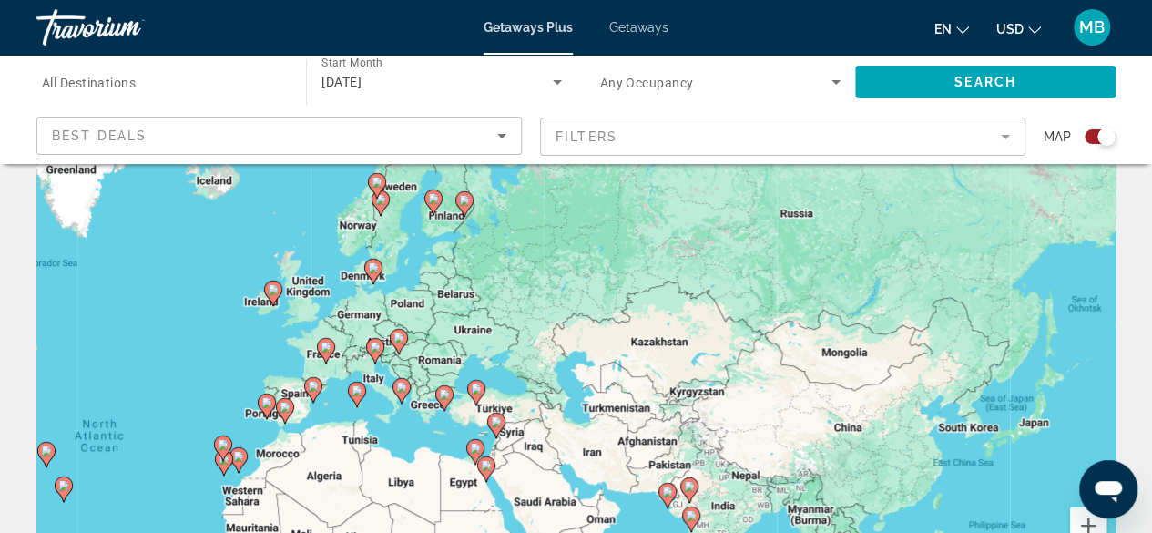
drag, startPoint x: 332, startPoint y: 344, endPoint x: 377, endPoint y: 464, distance: 127.7
click at [377, 464] on div "To activate drag with keyboard, press Alt + Enter. Once in keyboard drag state,…" at bounding box center [575, 329] width 1079 height 547
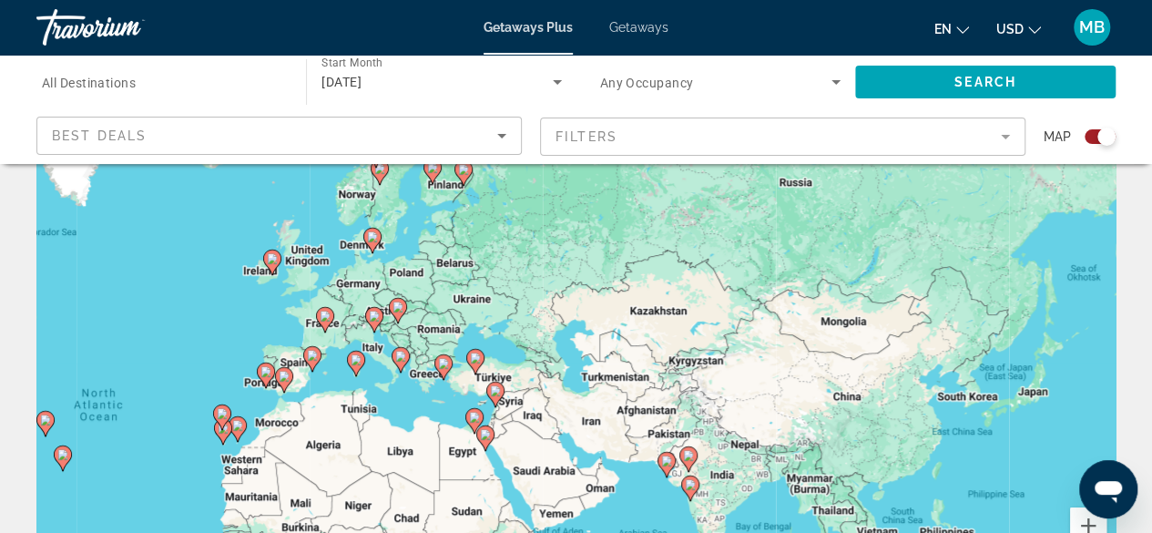
drag, startPoint x: 677, startPoint y: 404, endPoint x: 660, endPoint y: 383, distance: 26.6
click at [676, 373] on div "To activate drag with keyboard, press Alt + Enter. Once in keyboard drag state,…" at bounding box center [575, 329] width 1079 height 547
click at [475, 365] on icon "Main content" at bounding box center [474, 362] width 16 height 24
type input "**********"
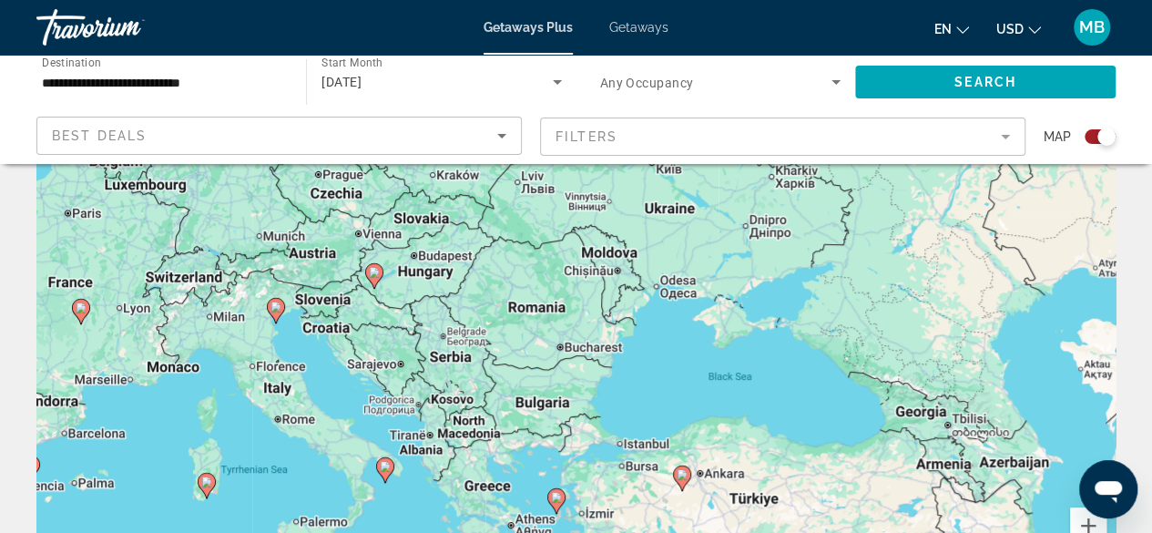
drag, startPoint x: 623, startPoint y: 262, endPoint x: 765, endPoint y: 374, distance: 180.9
click at [765, 374] on div "To activate drag with keyboard, press Alt + Enter. Once in keyboard drag state,…" at bounding box center [575, 329] width 1079 height 547
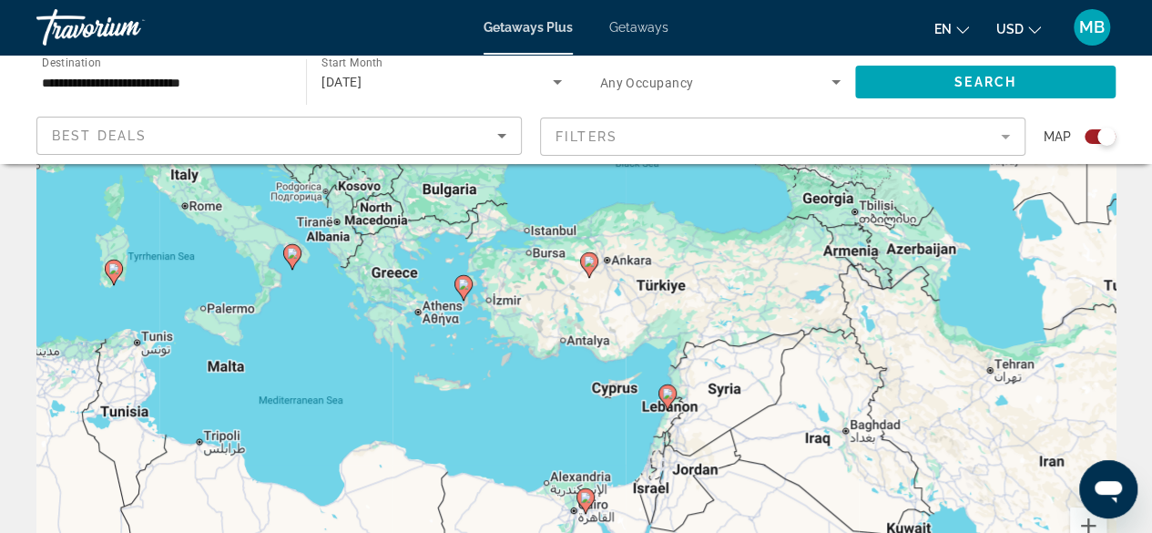
drag, startPoint x: 833, startPoint y: 493, endPoint x: 740, endPoint y: 278, distance: 234.5
click at [740, 278] on div "To activate drag with keyboard, press Alt + Enter. Once in keyboard drag state,…" at bounding box center [575, 329] width 1079 height 547
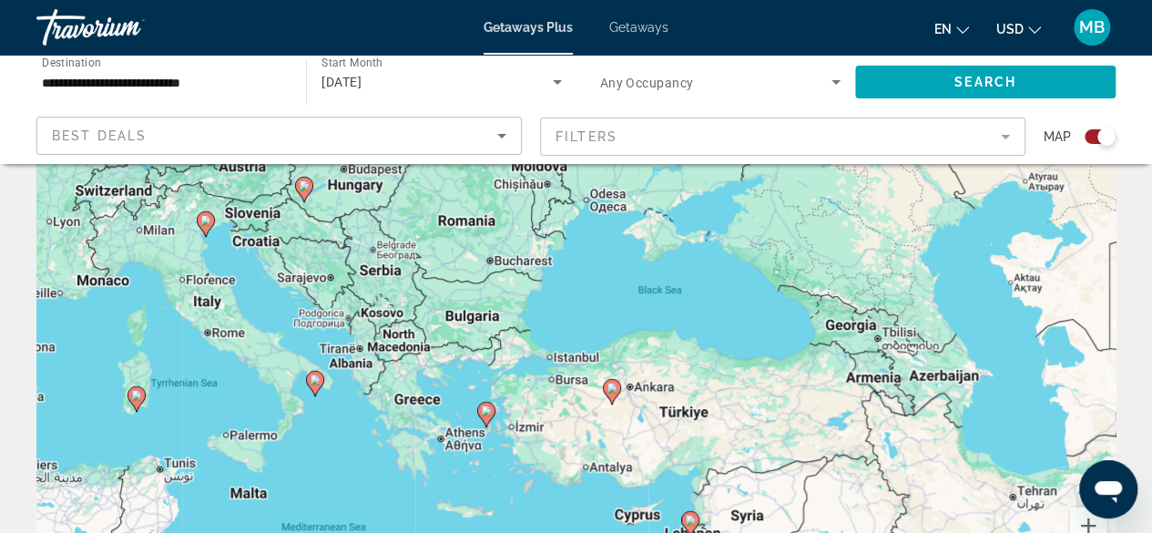
drag, startPoint x: 773, startPoint y: 301, endPoint x: 789, endPoint y: 431, distance: 130.3
click at [798, 439] on div "To activate drag with keyboard, press Alt + Enter. Once in keyboard drag state,…" at bounding box center [575, 329] width 1079 height 547
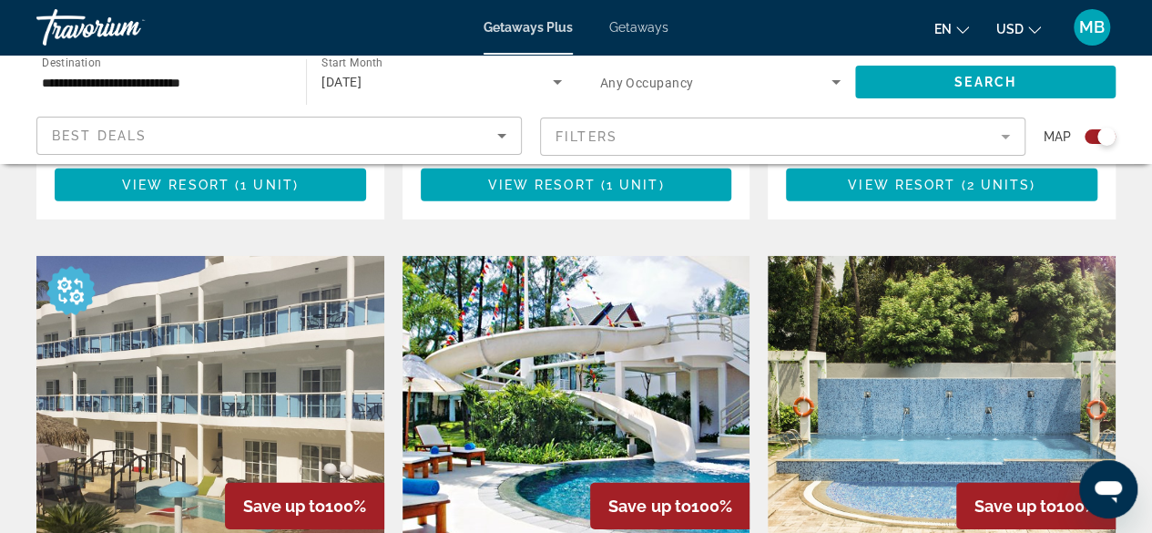
scroll to position [2494, 0]
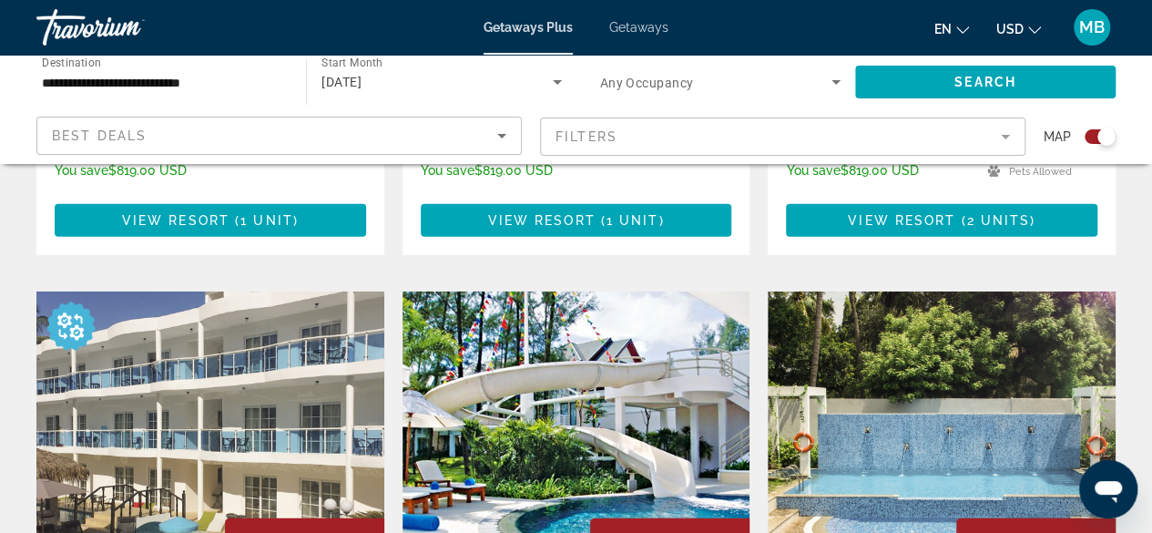
click at [639, 374] on img "Main content" at bounding box center [577, 436] width 348 height 291
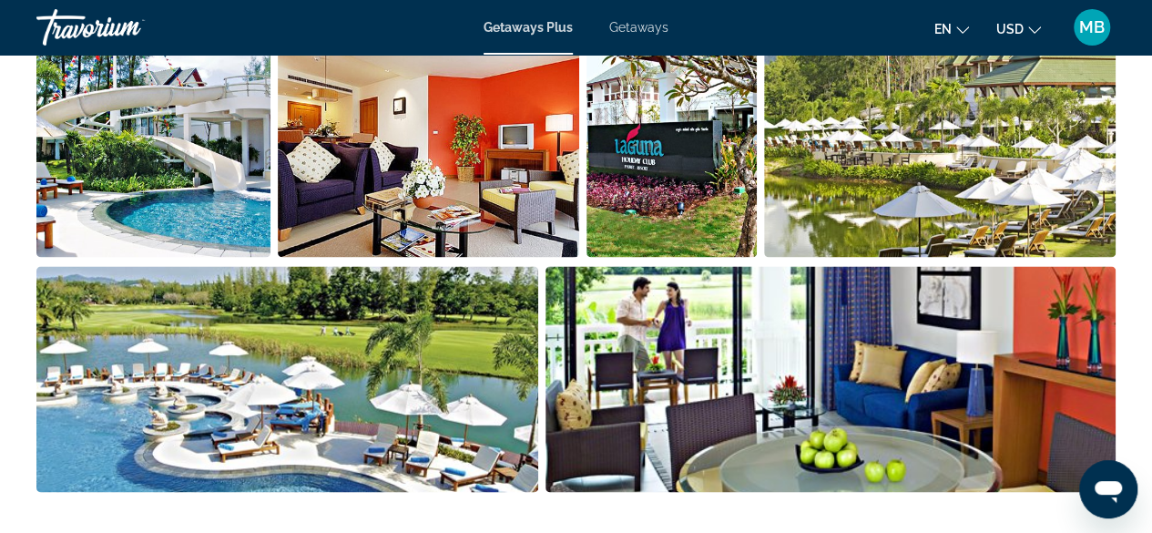
scroll to position [1275, 0]
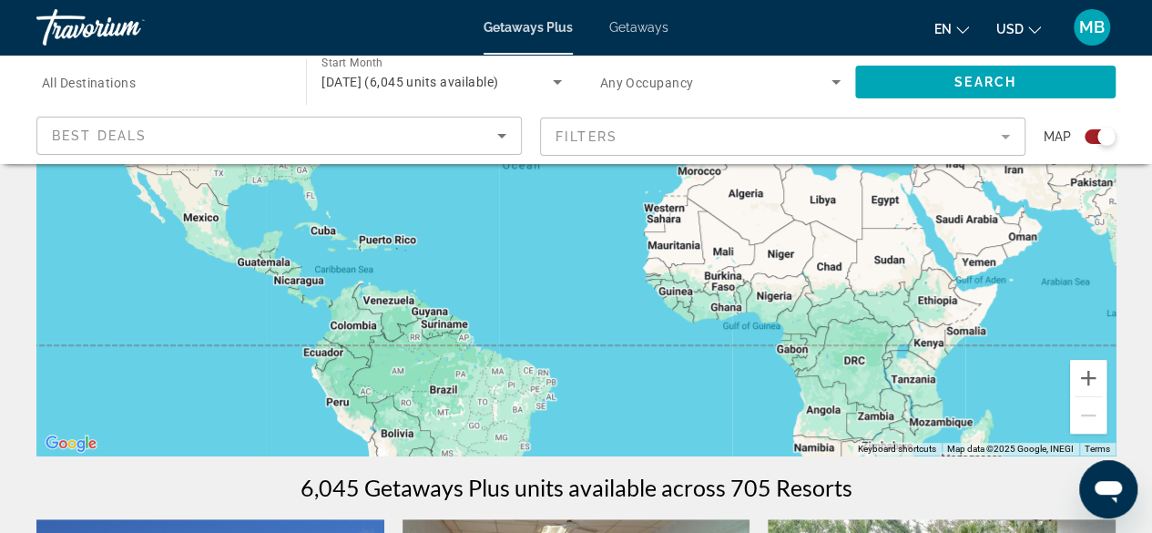
scroll to position [455, 0]
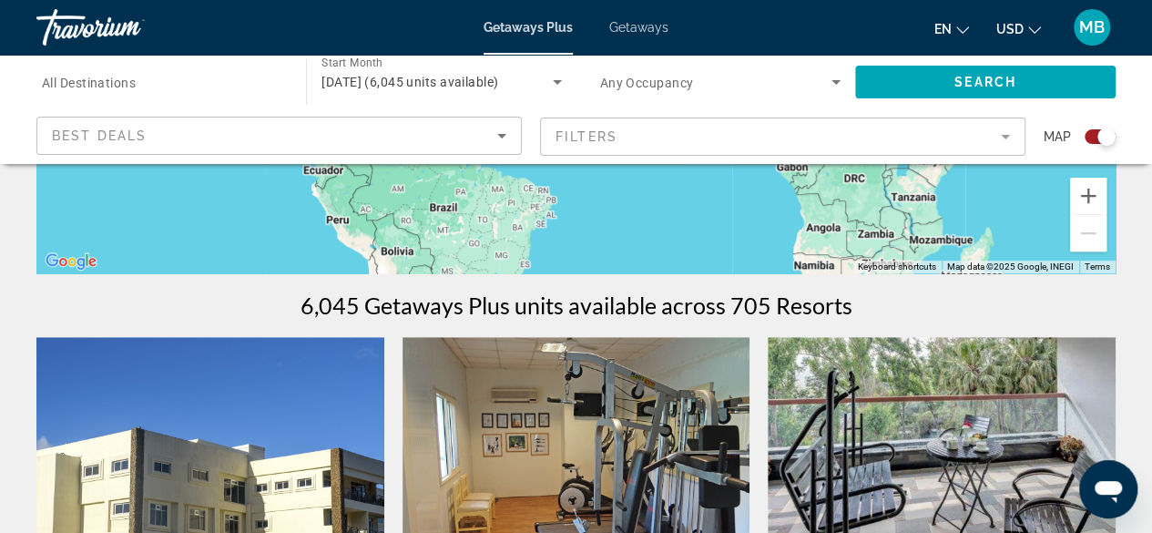
click at [1007, 128] on mat-form-field "Filters" at bounding box center [782, 137] width 485 height 38
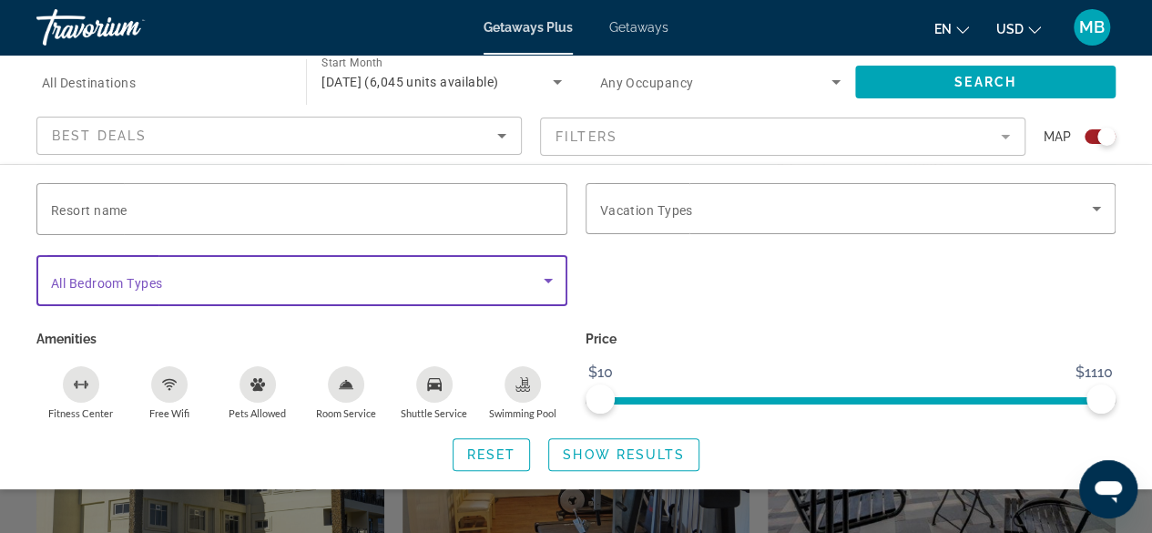
click at [547, 271] on icon "Search widget" at bounding box center [548, 281] width 22 height 22
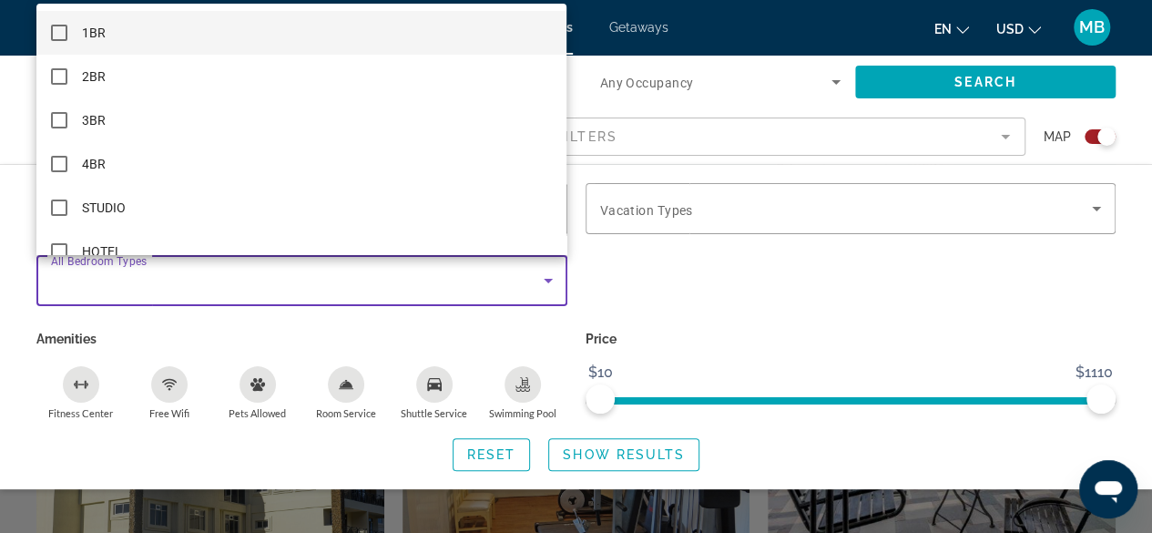
scroll to position [26, 0]
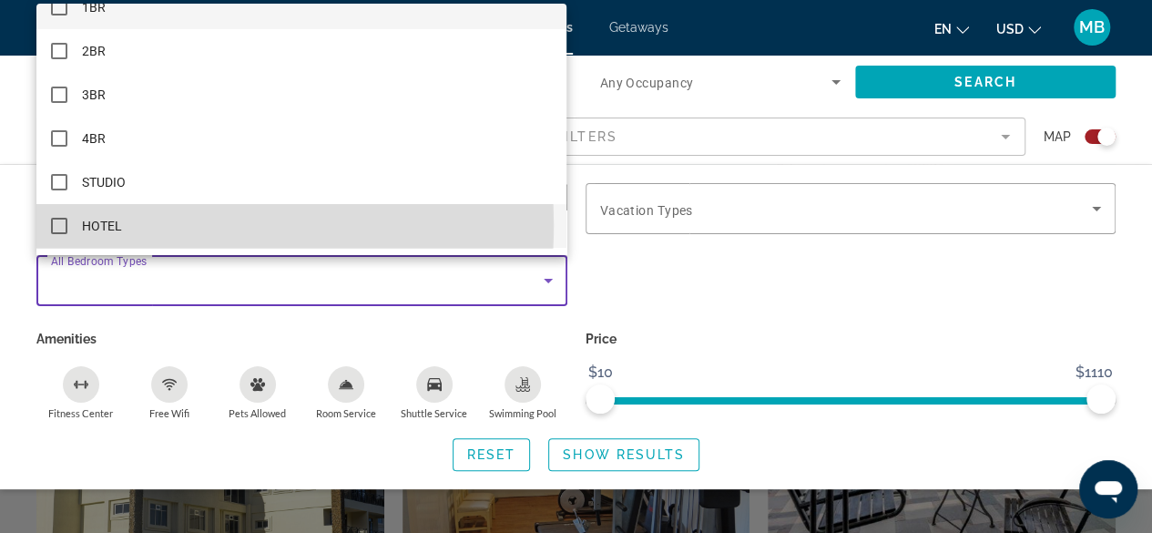
drag, startPoint x: 113, startPoint y: 224, endPoint x: 114, endPoint y: 214, distance: 10.1
click at [113, 224] on span "HOTEL" at bounding box center [102, 226] width 40 height 22
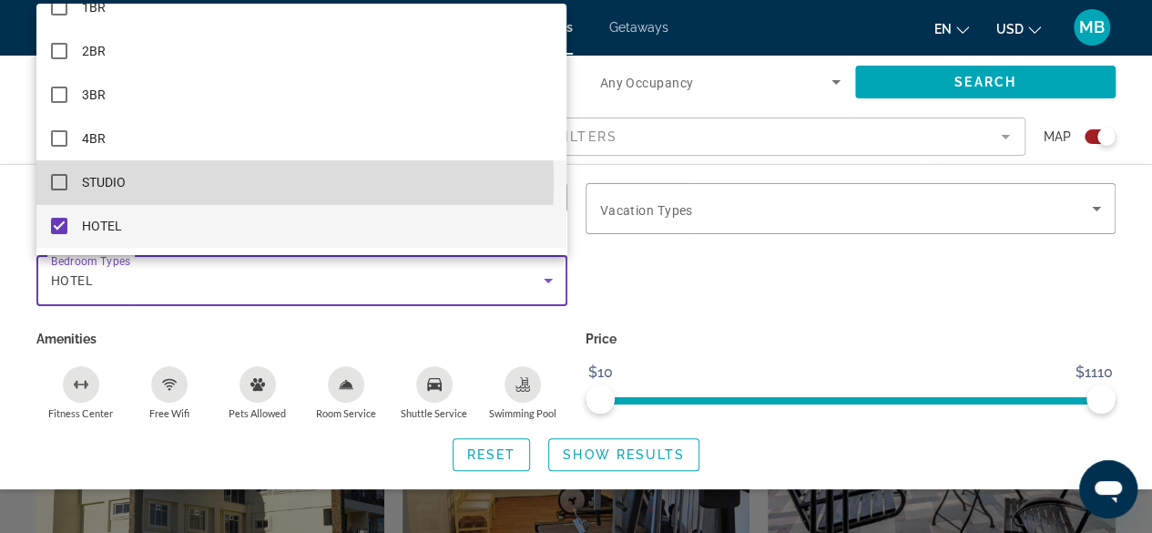
click at [121, 180] on span "STUDIO" at bounding box center [104, 182] width 44 height 22
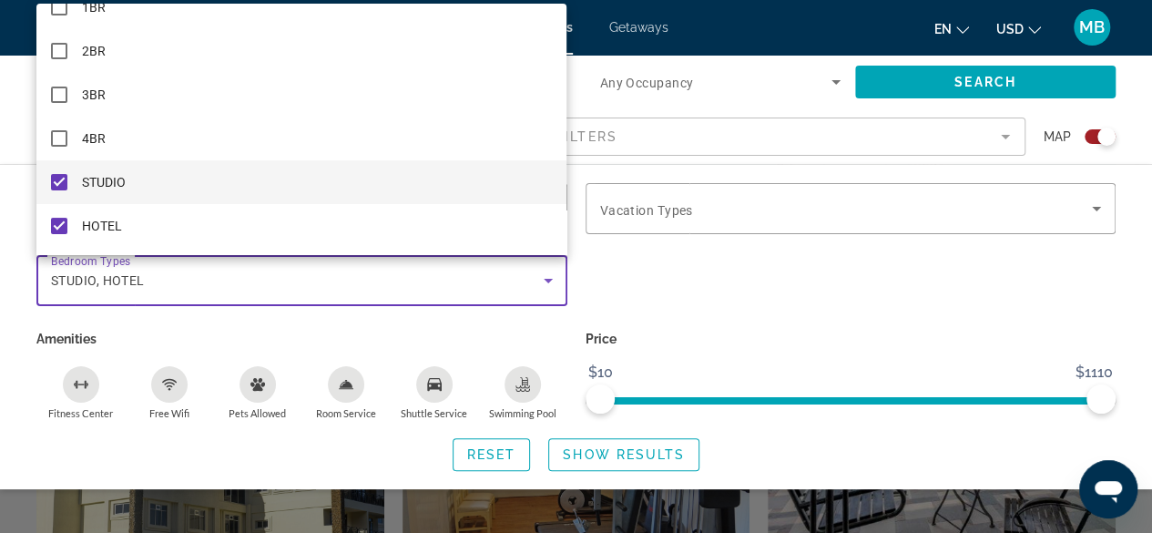
click at [760, 314] on div at bounding box center [576, 266] width 1152 height 533
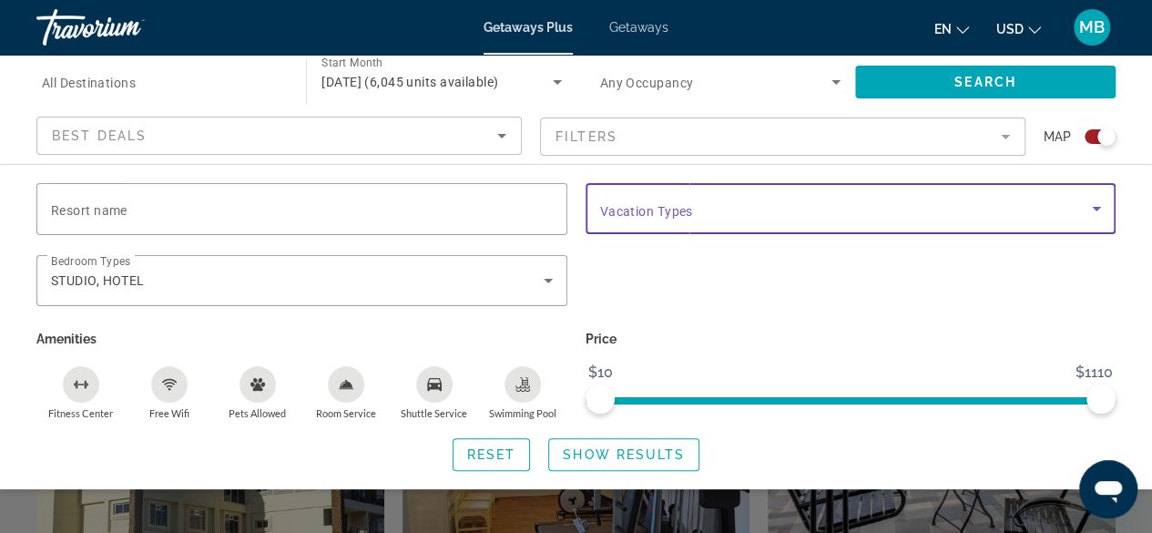
click at [746, 202] on span "Search widget" at bounding box center [846, 209] width 493 height 22
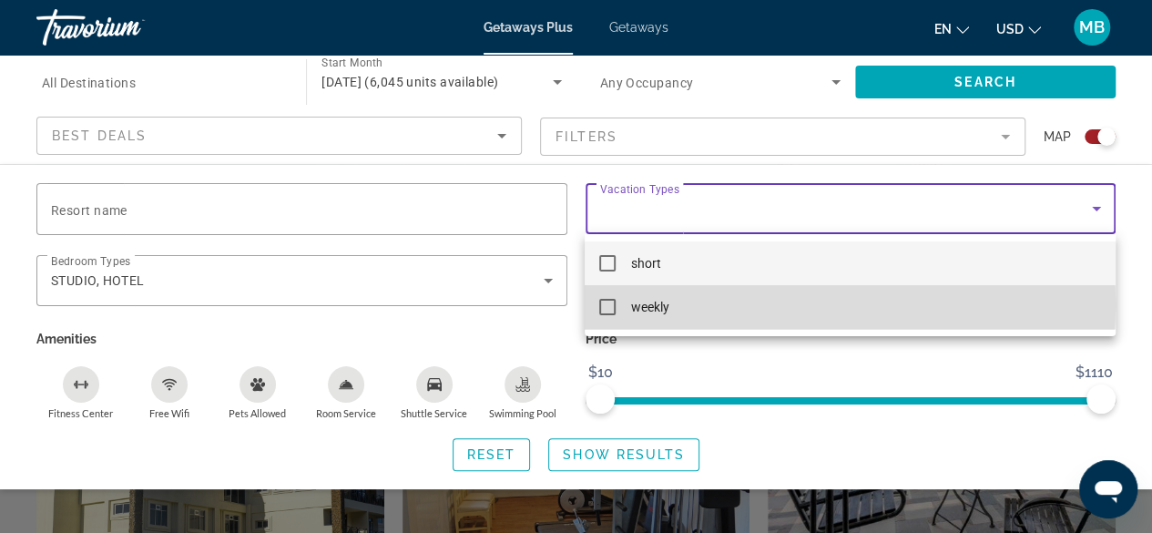
click at [658, 303] on span "weekly" at bounding box center [649, 307] width 38 height 22
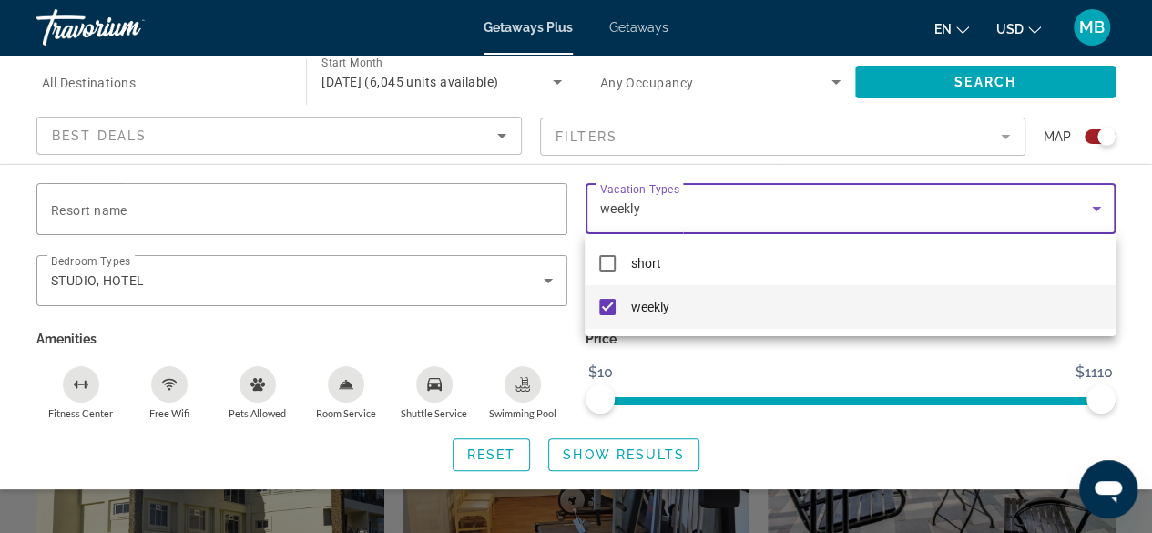
click at [935, 370] on div at bounding box center [576, 266] width 1152 height 533
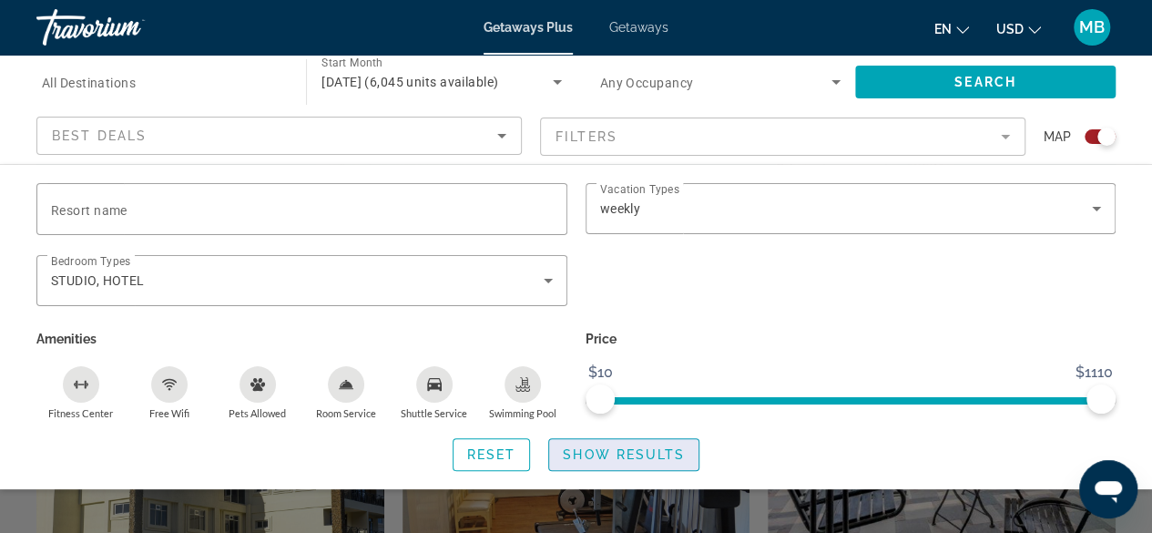
click at [634, 458] on span "Show Results" at bounding box center [624, 454] width 122 height 15
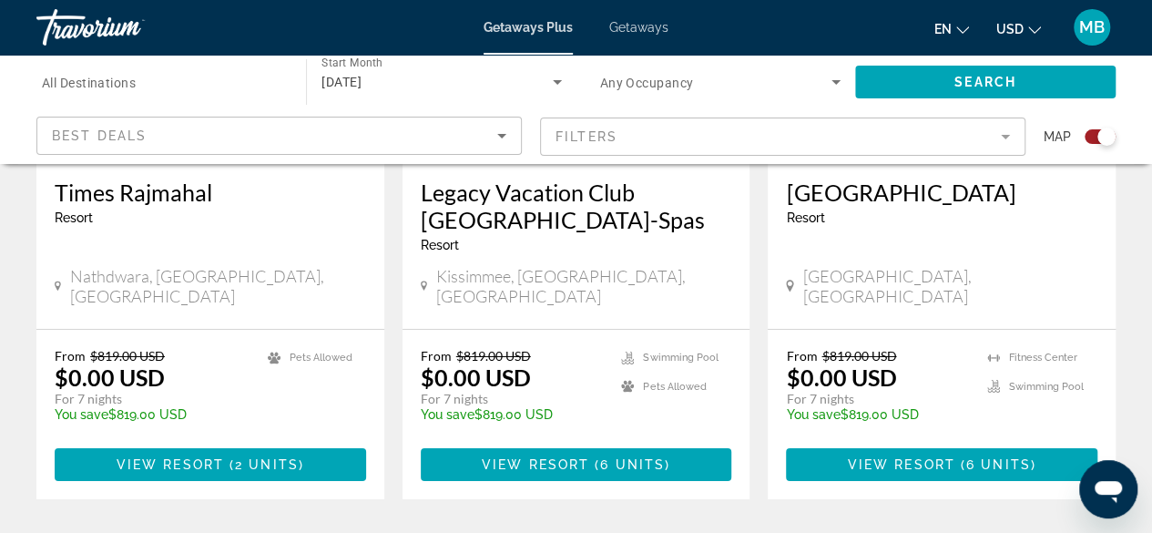
scroll to position [3006, 0]
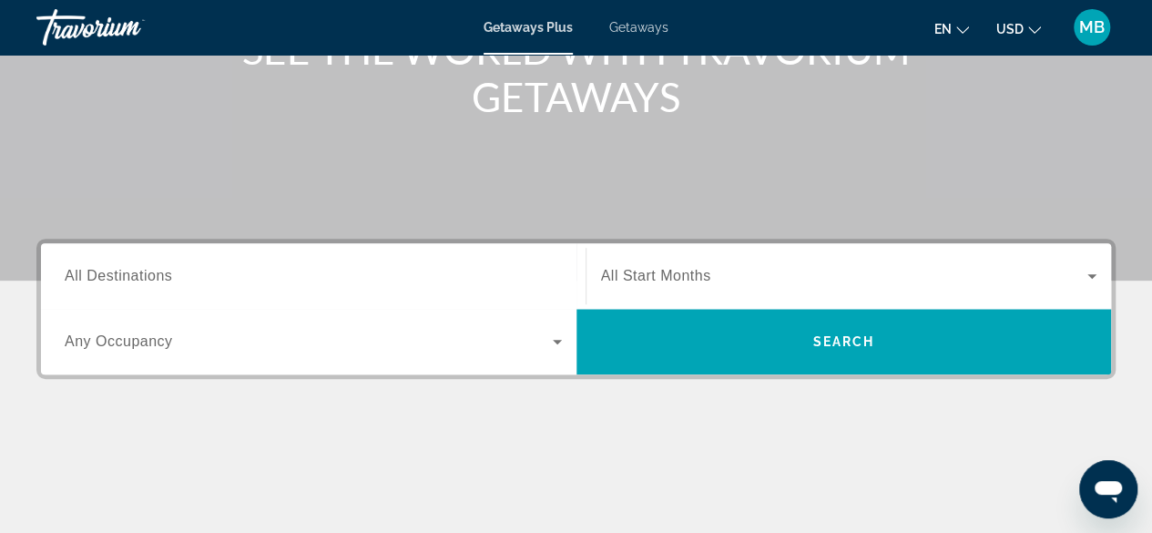
scroll to position [364, 0]
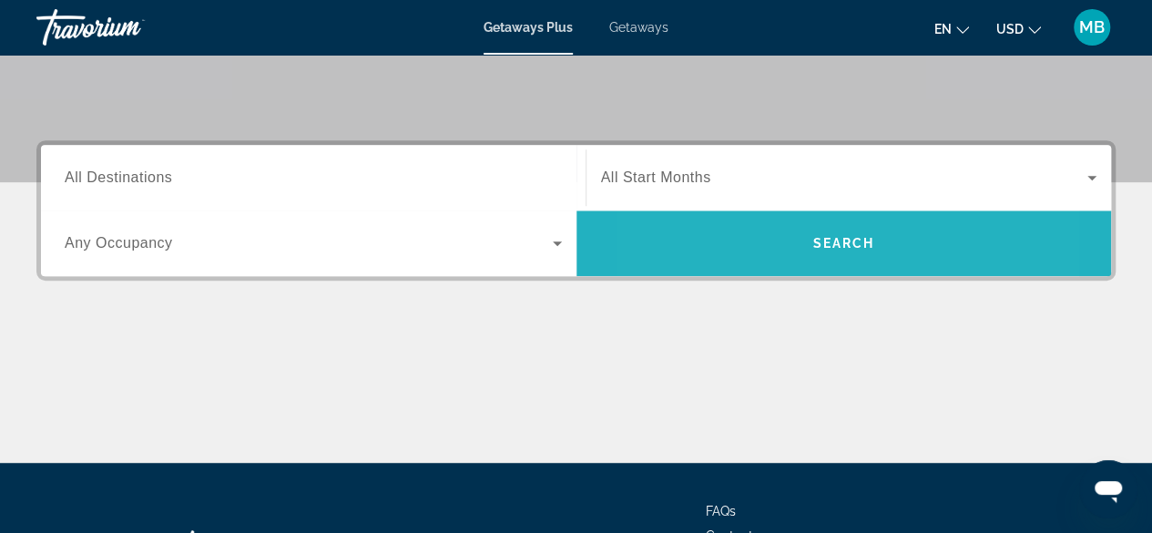
click at [749, 245] on span "Search widget" at bounding box center [845, 243] width 536 height 44
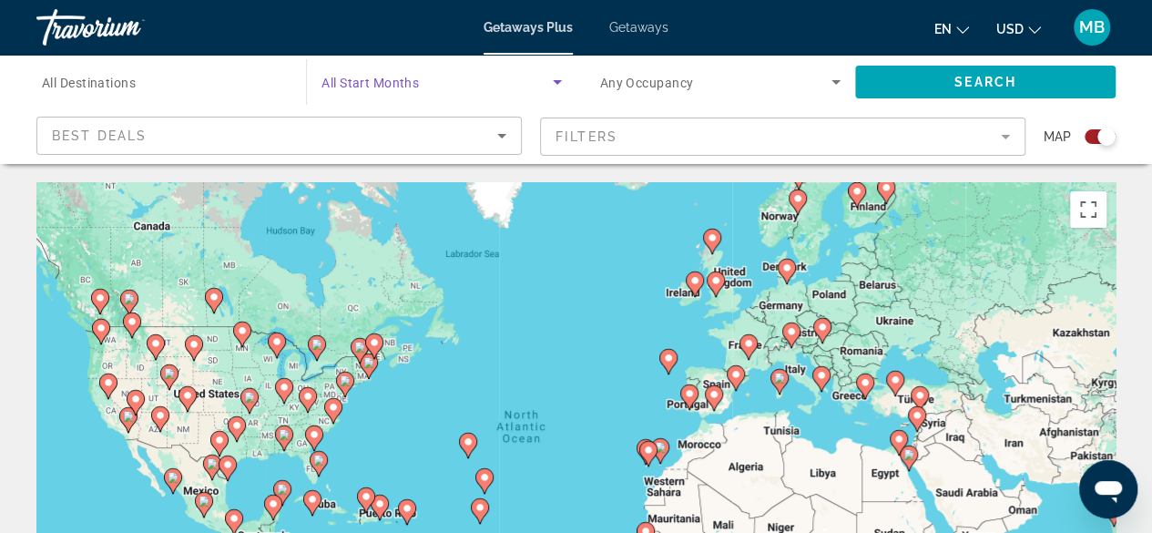
click at [554, 74] on icon "Search widget" at bounding box center [558, 82] width 22 height 22
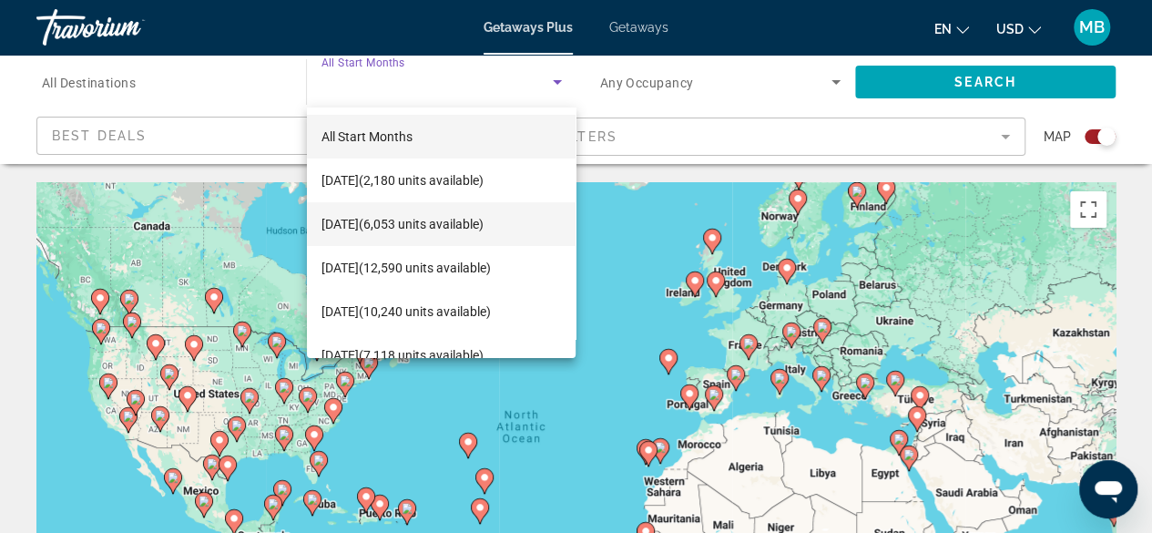
click at [484, 221] on span "October 2025 (6,053 units available)" at bounding box center [403, 224] width 162 height 22
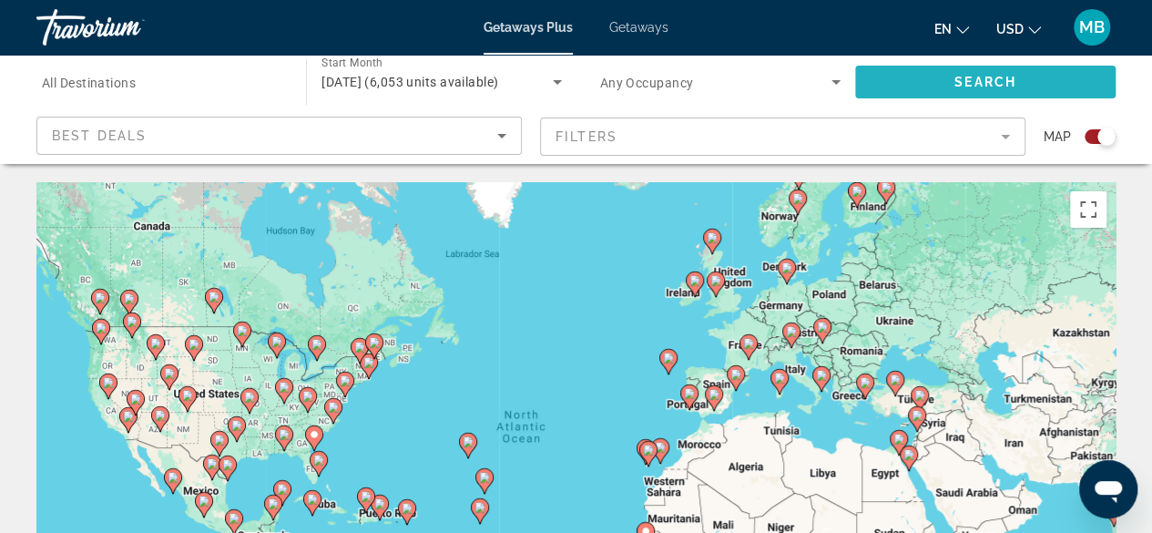
click at [945, 69] on span "Search widget" at bounding box center [985, 82] width 261 height 44
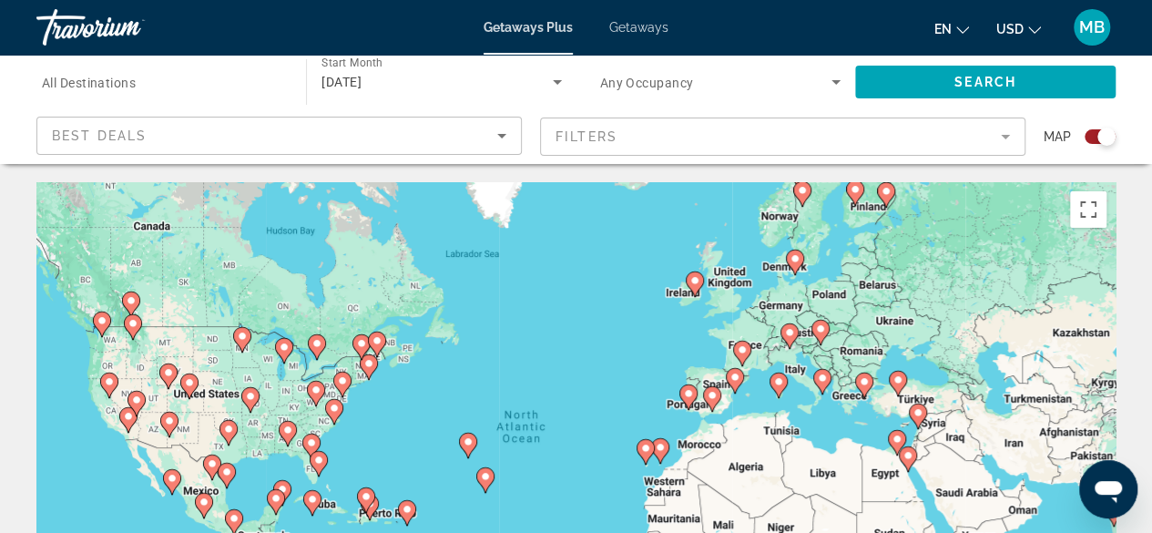
click at [818, 79] on span "Search widget" at bounding box center [715, 82] width 231 height 22
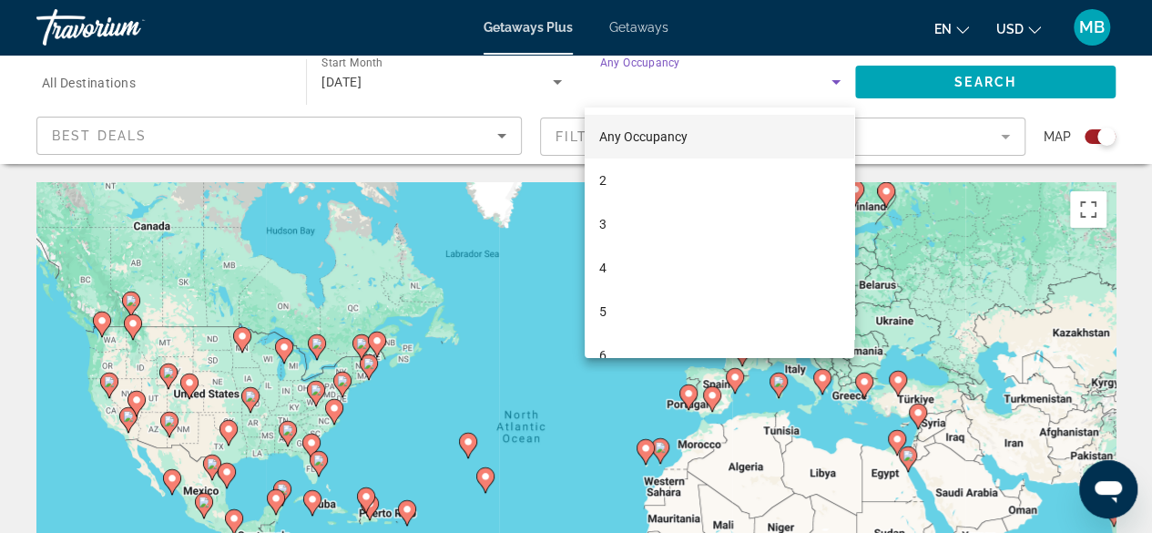
click at [138, 88] on div at bounding box center [576, 266] width 1152 height 533
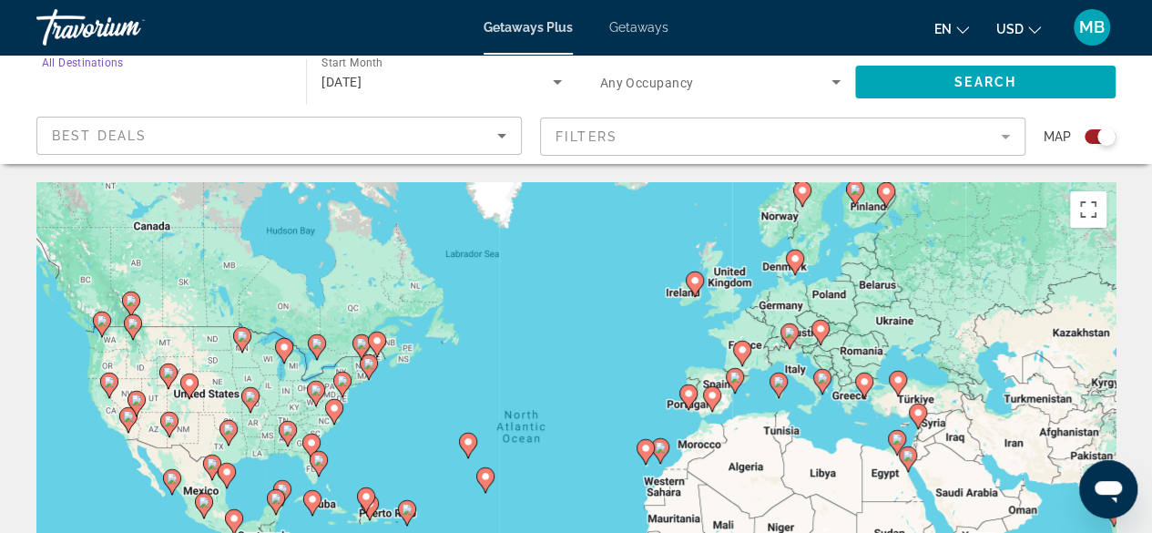
click at [162, 81] on input "Destination All Destinations" at bounding box center [162, 83] width 240 height 22
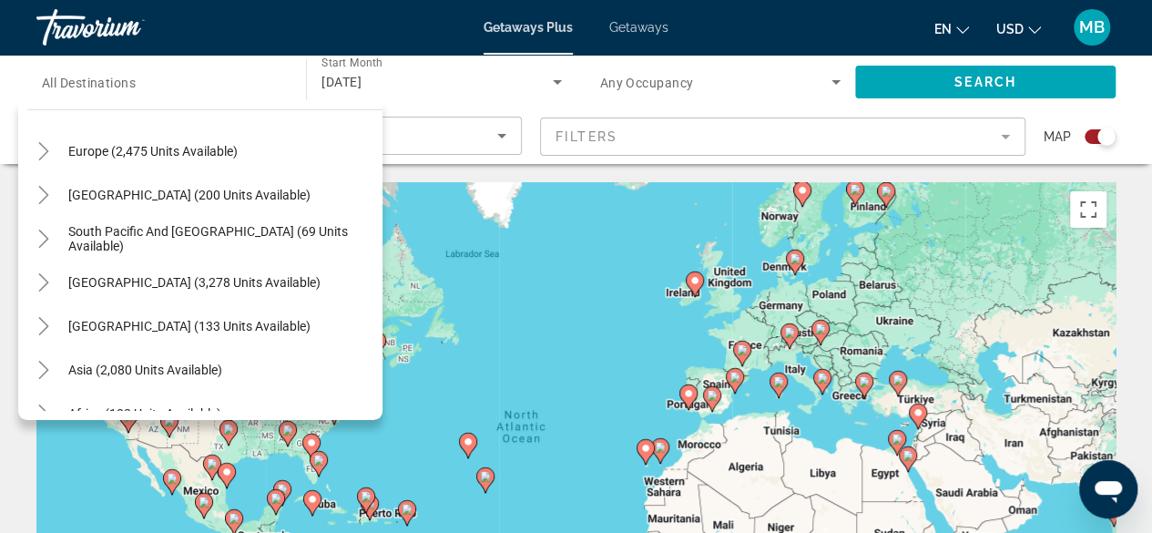
scroll to position [295, 0]
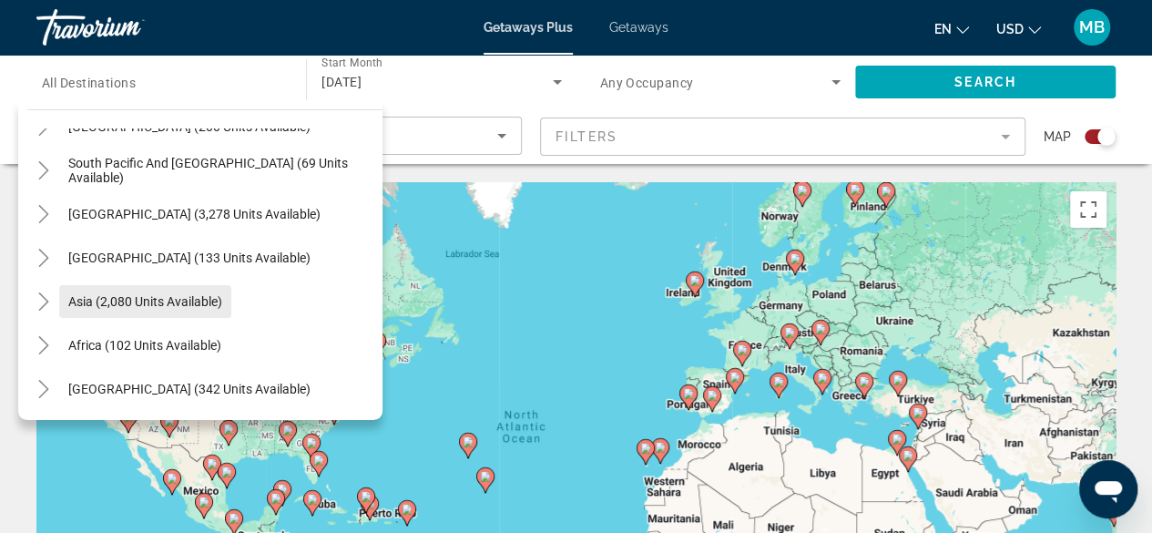
click at [177, 298] on span "Asia (2,080 units available)" at bounding box center [145, 301] width 154 height 15
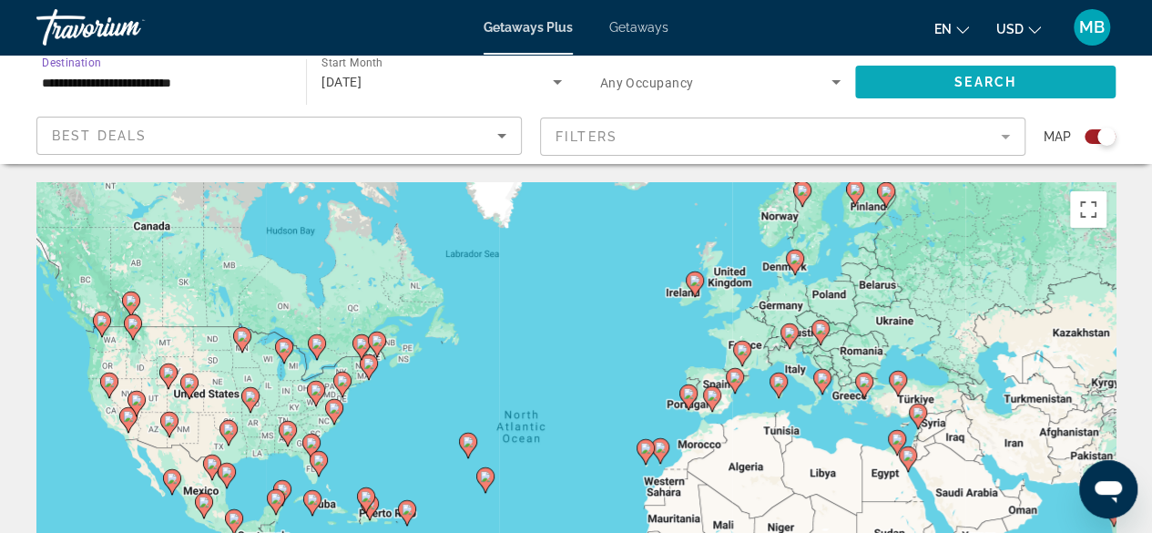
click at [901, 80] on span "Search widget" at bounding box center [985, 82] width 261 height 44
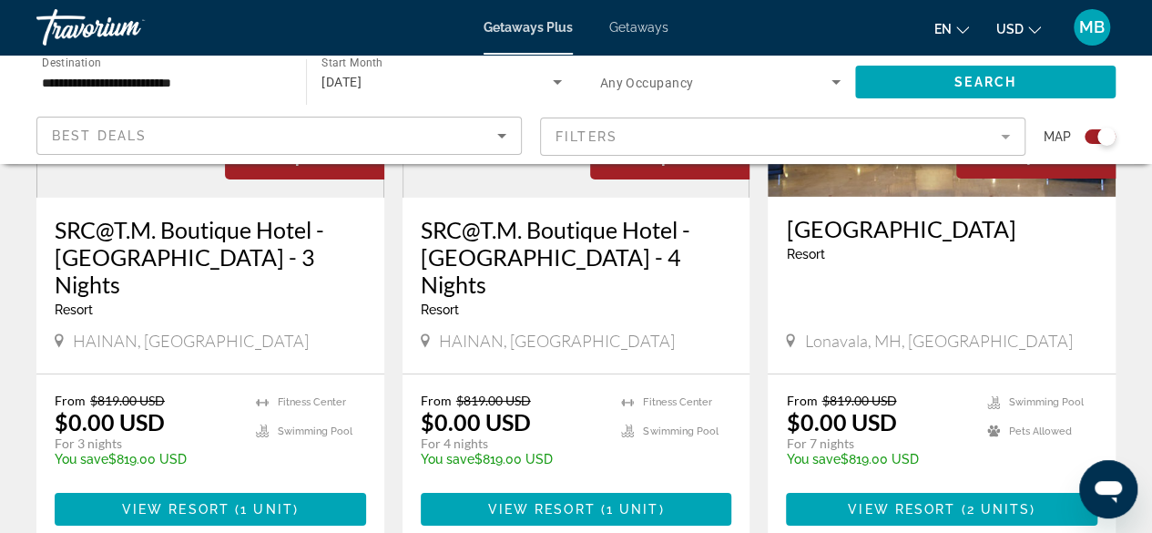
scroll to position [2915, 0]
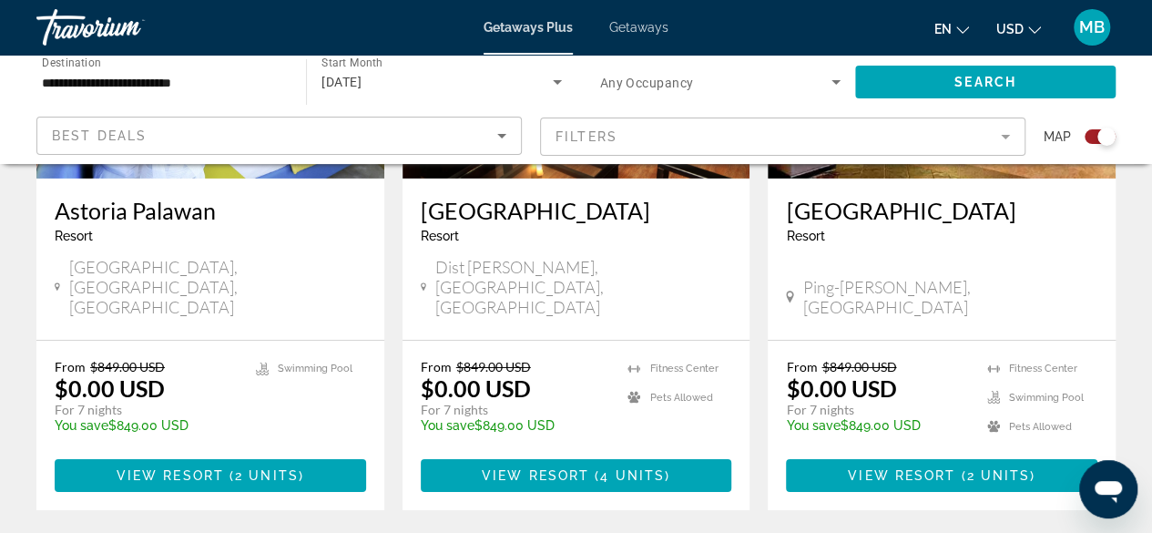
scroll to position [2915, 0]
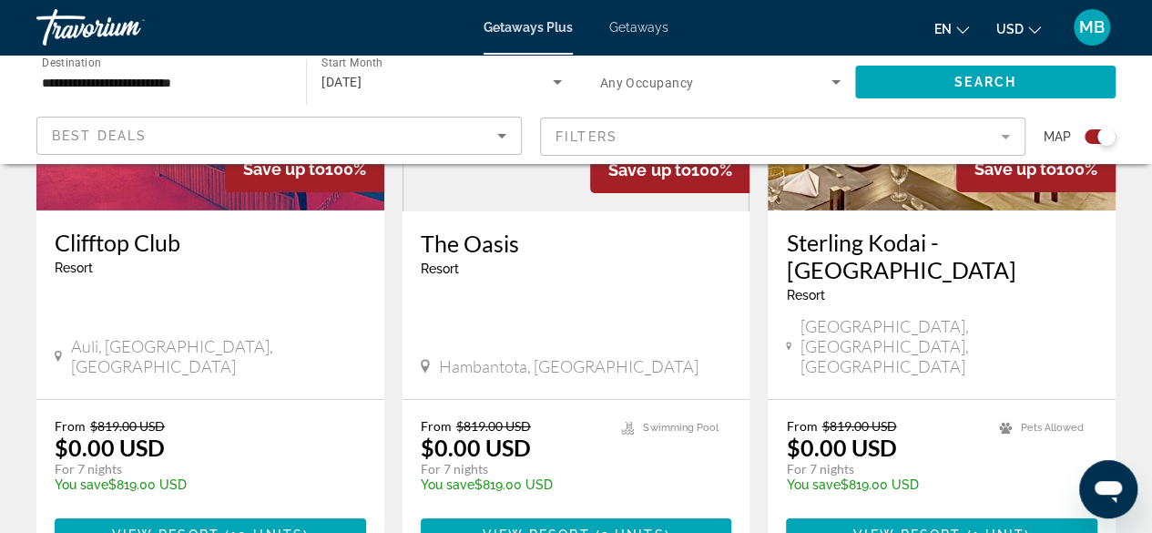
scroll to position [3006, 0]
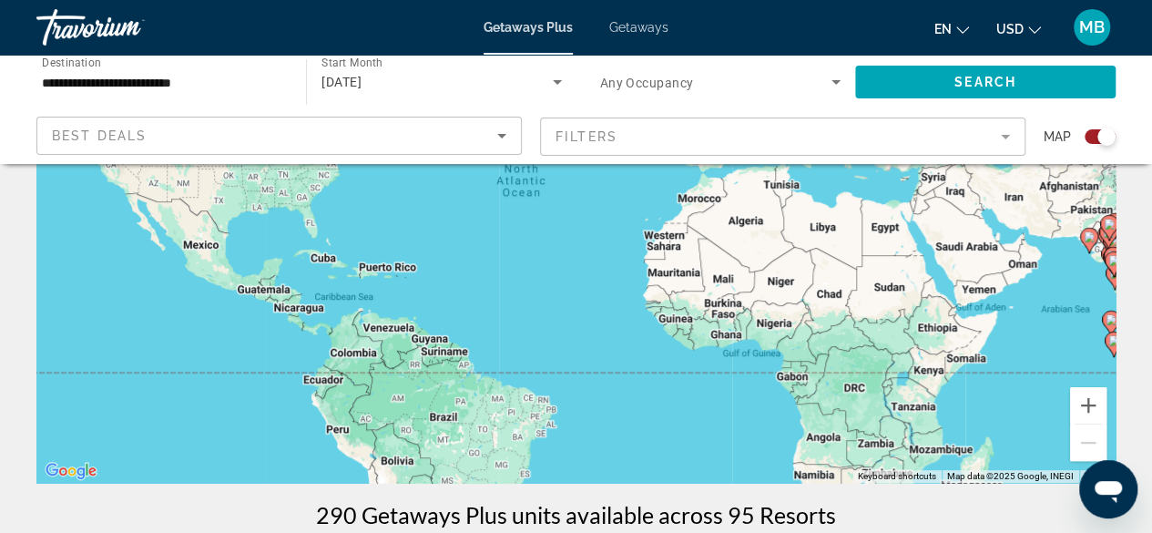
scroll to position [273, 0]
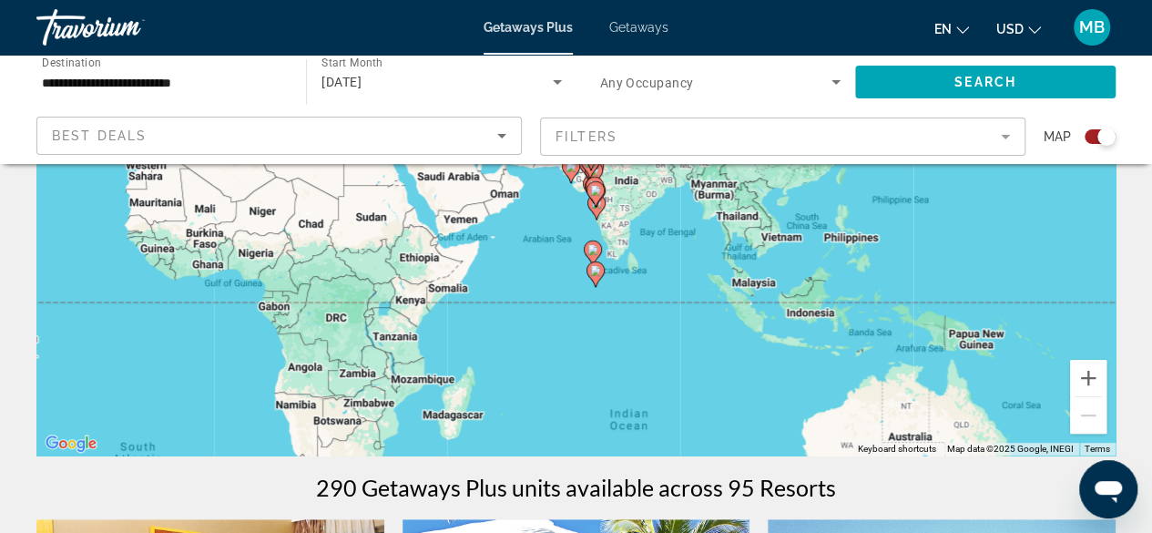
drag, startPoint x: 830, startPoint y: 398, endPoint x: 317, endPoint y: 360, distance: 514.2
click at [317, 360] on div "To activate drag with keyboard, press Alt + Enter. Once in keyboard drag state,…" at bounding box center [575, 182] width 1079 height 547
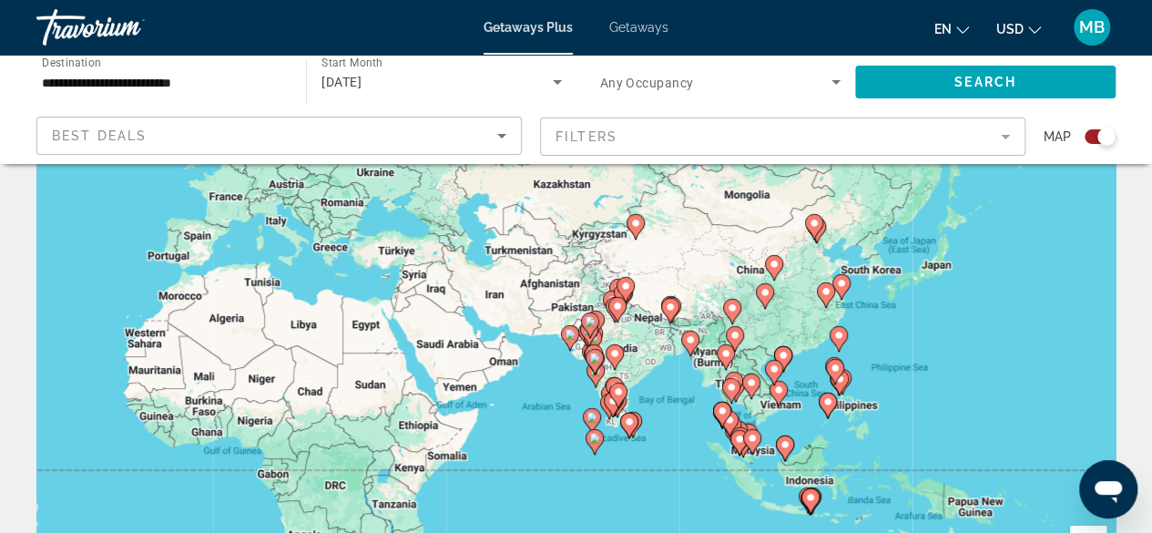
scroll to position [91, 0]
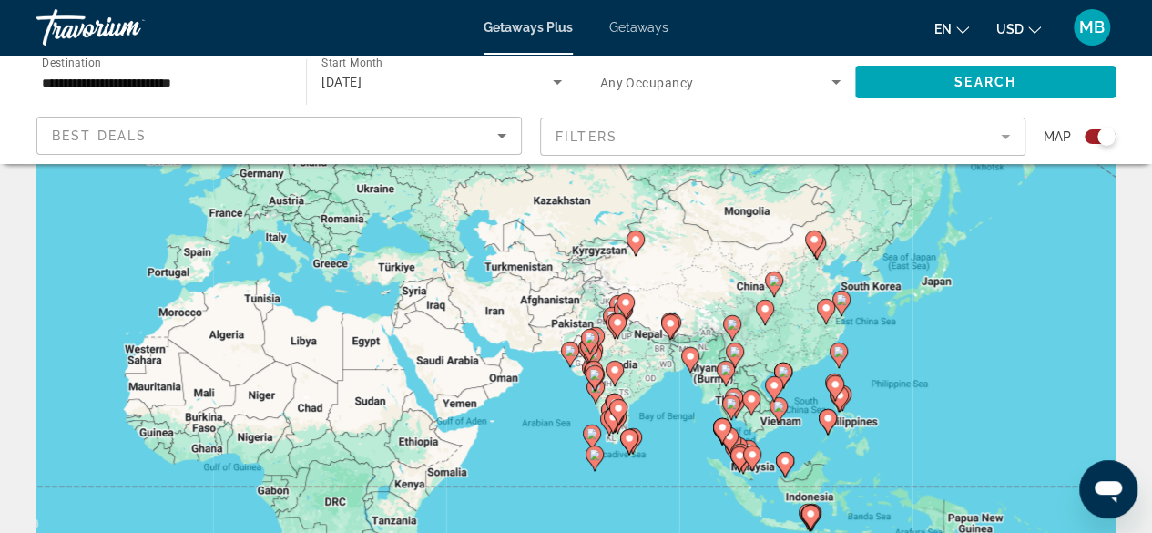
click at [874, 292] on div "To activate drag with keyboard, press Alt + Enter. Once in keyboard drag state,…" at bounding box center [575, 364] width 1079 height 547
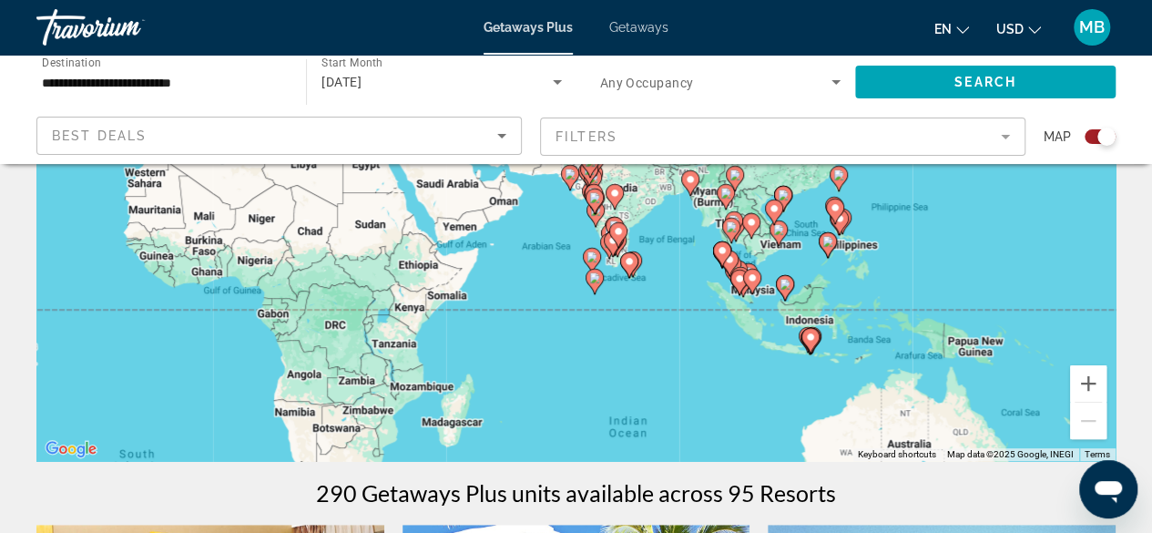
scroll to position [273, 0]
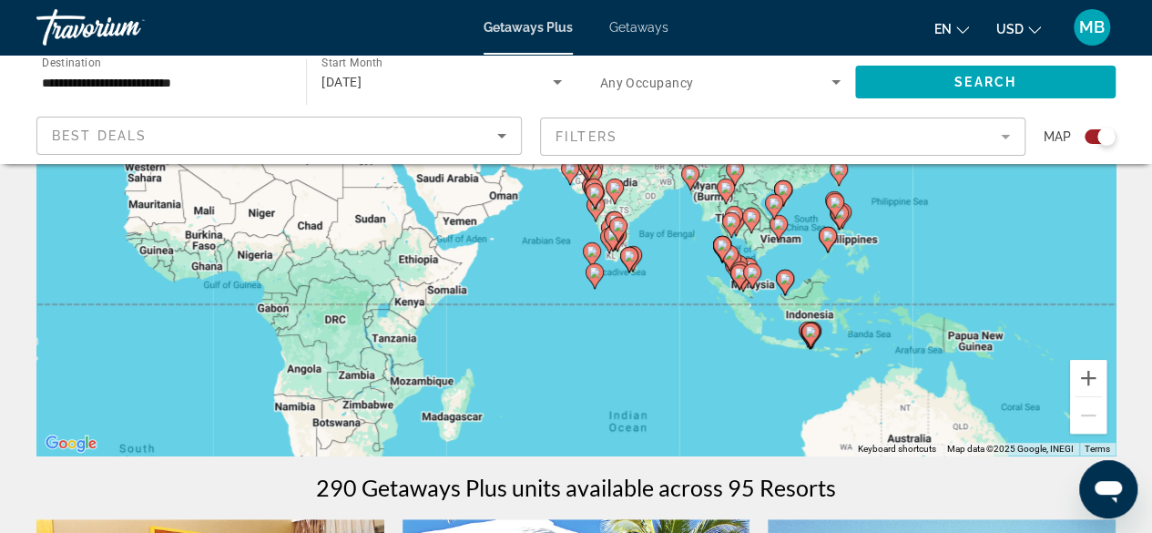
click at [809, 334] on image "Main content" at bounding box center [810, 331] width 11 height 11
type input "**********"
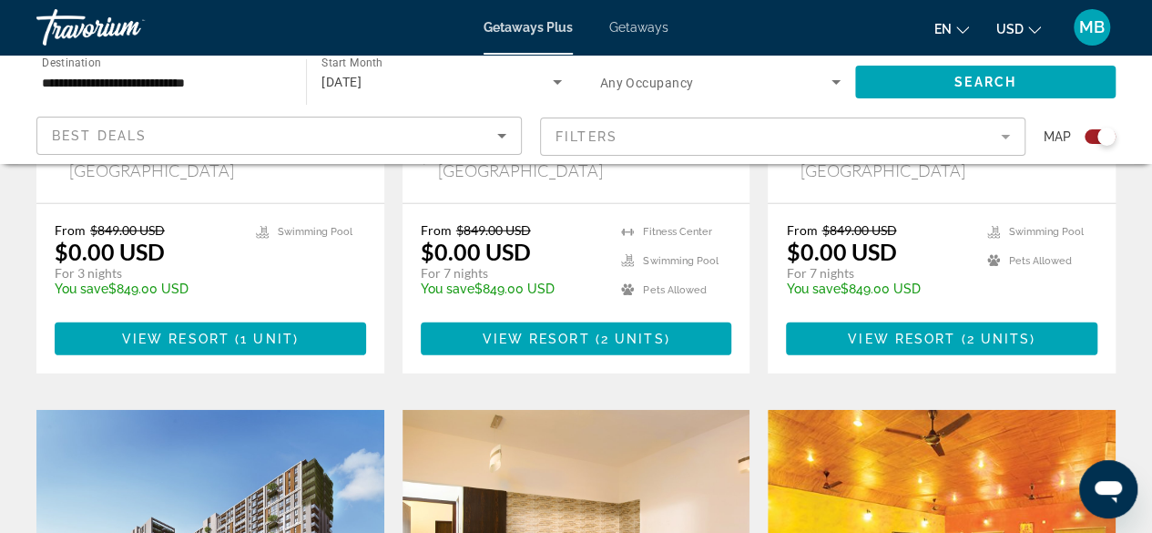
scroll to position [2550, 0]
